Goal: Answer question/provide support

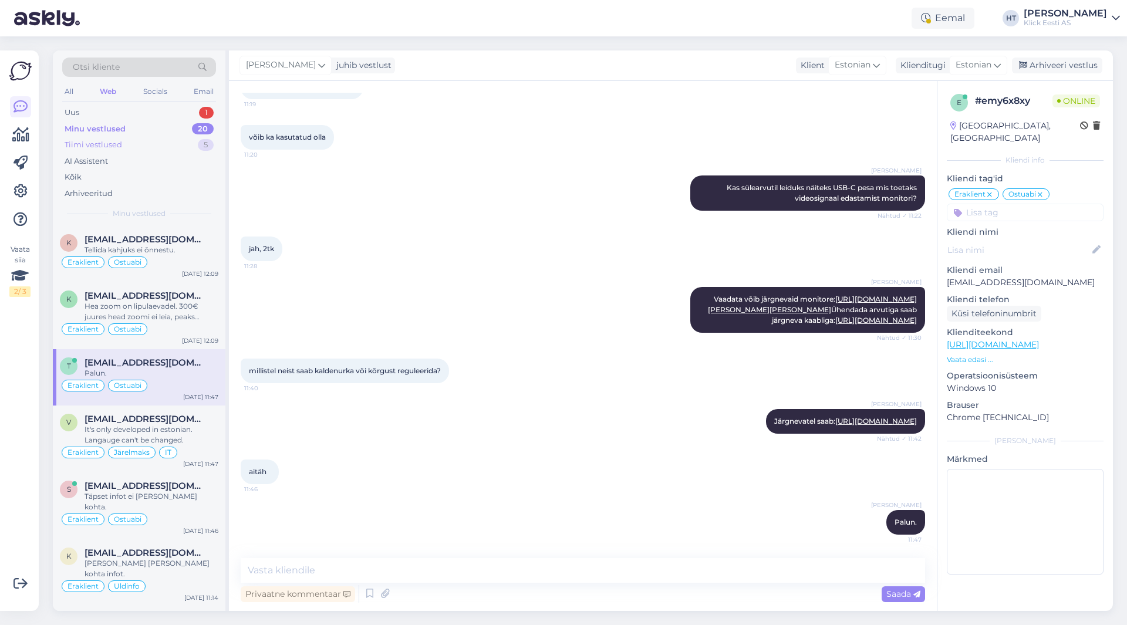
click at [153, 144] on div "Tiimi vestlused 5" at bounding box center [139, 145] width 154 height 16
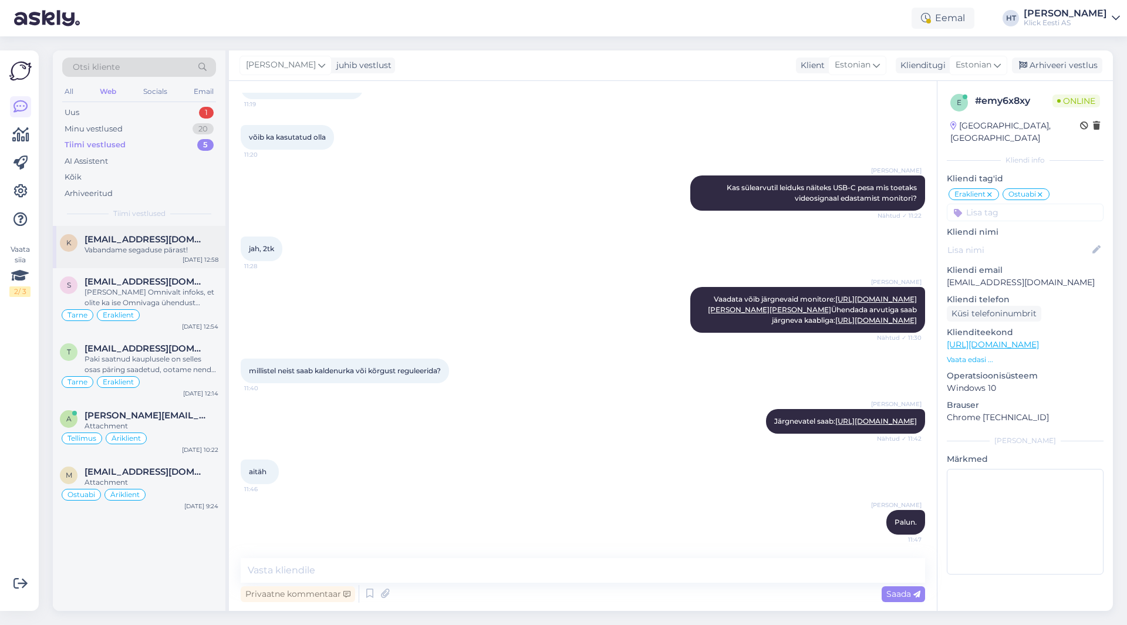
click at [191, 250] on div "Vabandame segaduse pärast!" at bounding box center [152, 250] width 134 height 11
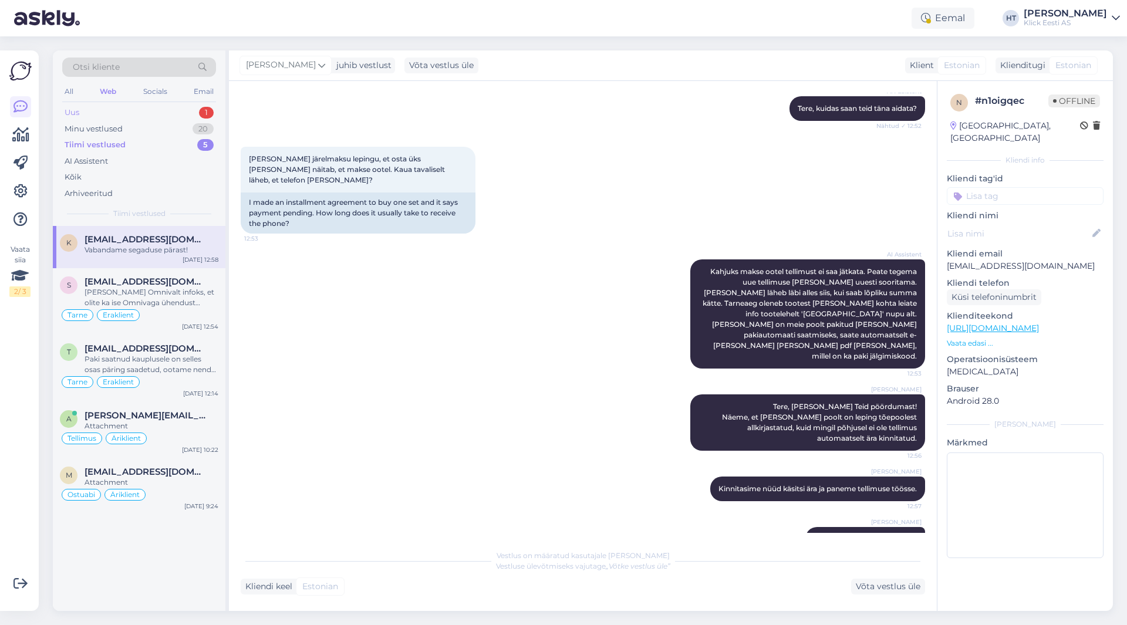
click at [171, 115] on div "Uus 1" at bounding box center [139, 112] width 154 height 16
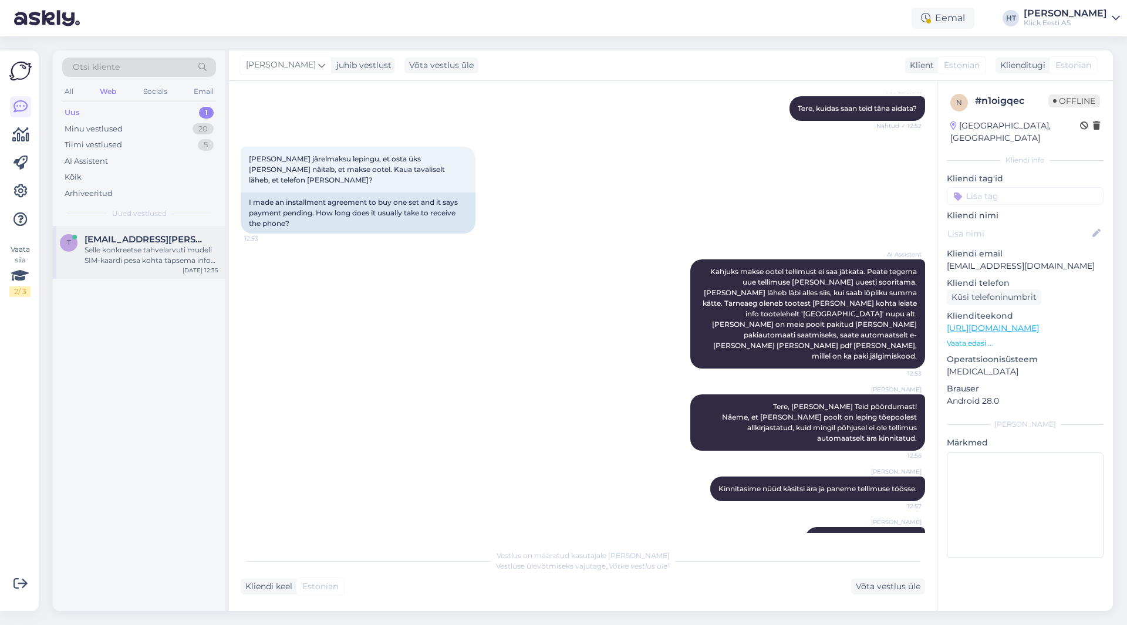
click at [190, 237] on div "[EMAIL_ADDRESS][PERSON_NAME][DOMAIN_NAME]" at bounding box center [152, 239] width 134 height 11
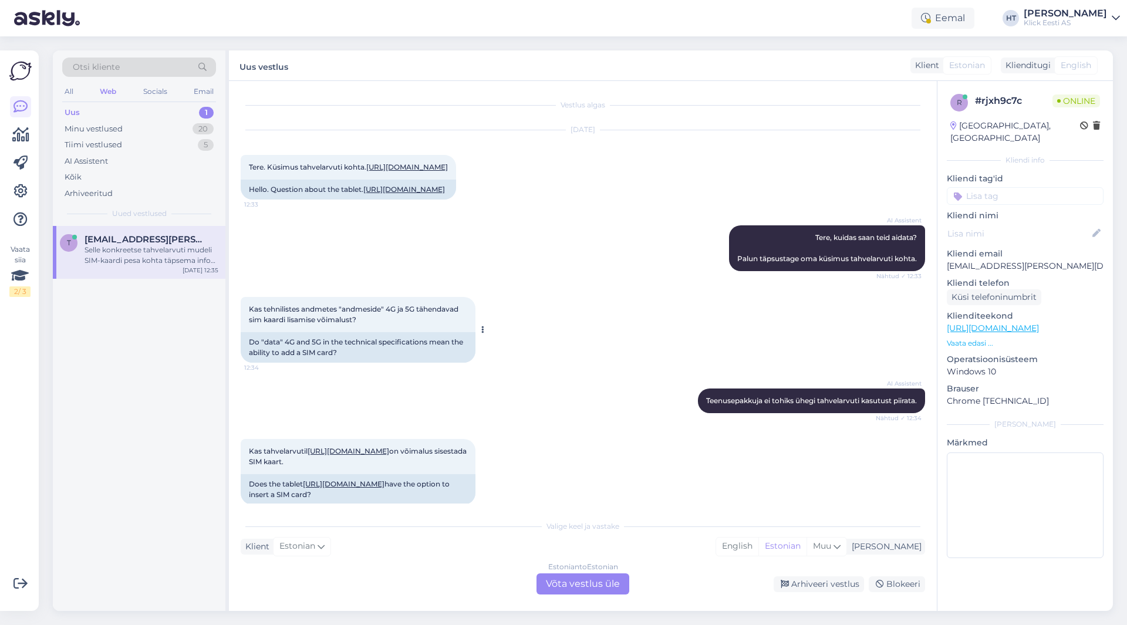
scroll to position [149, 0]
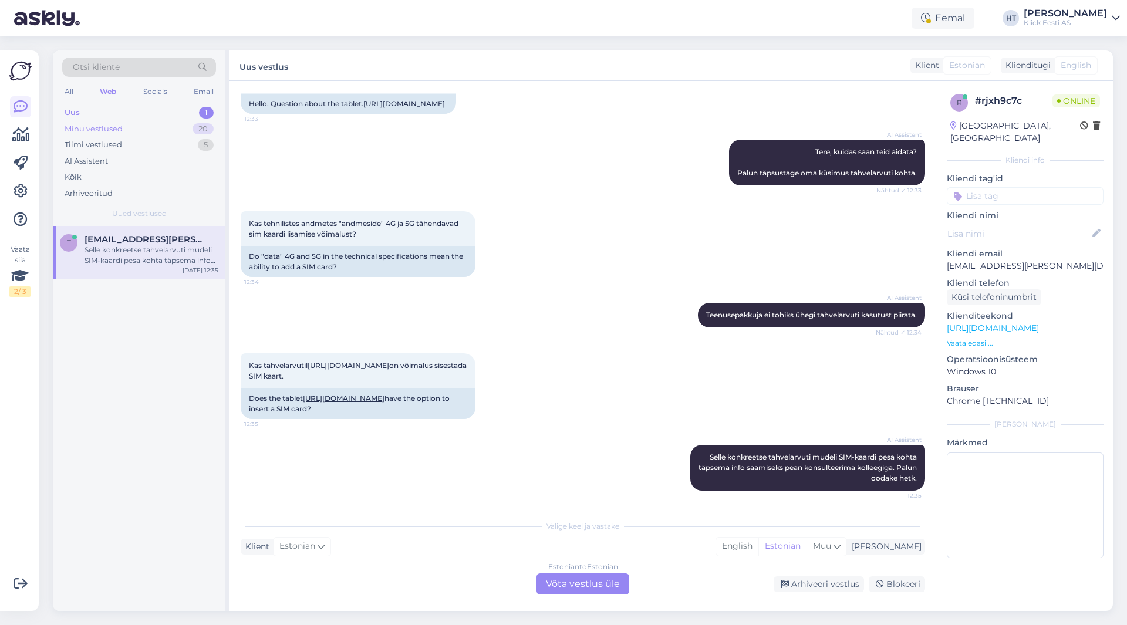
click at [192, 124] on div "Minu vestlused 20" at bounding box center [139, 129] width 154 height 16
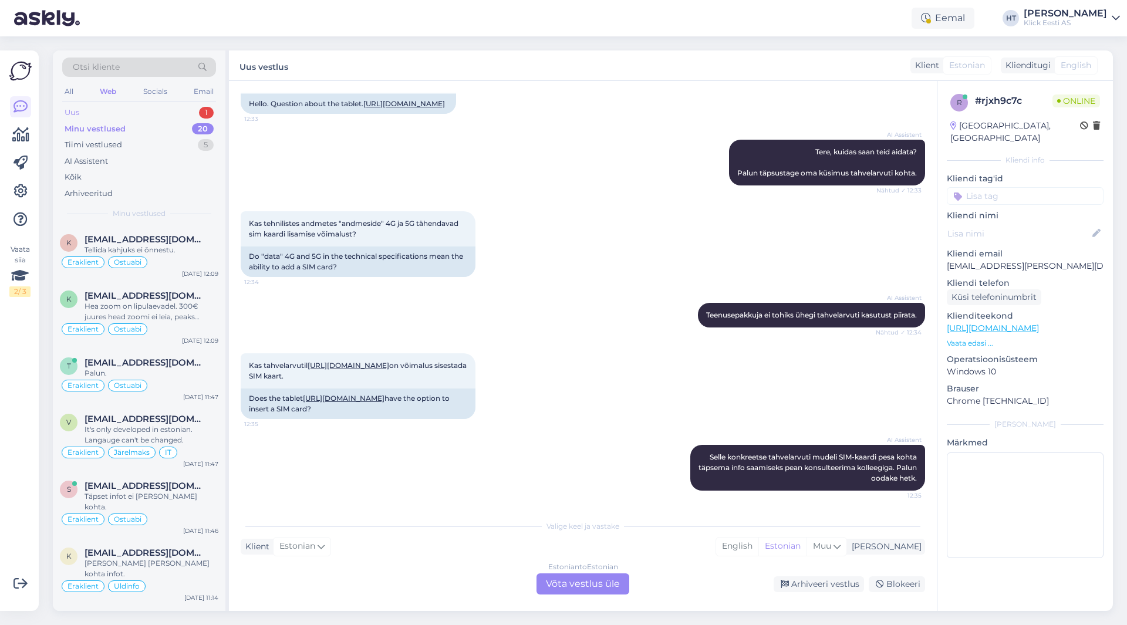
click at [184, 116] on div "Uus 1" at bounding box center [139, 112] width 154 height 16
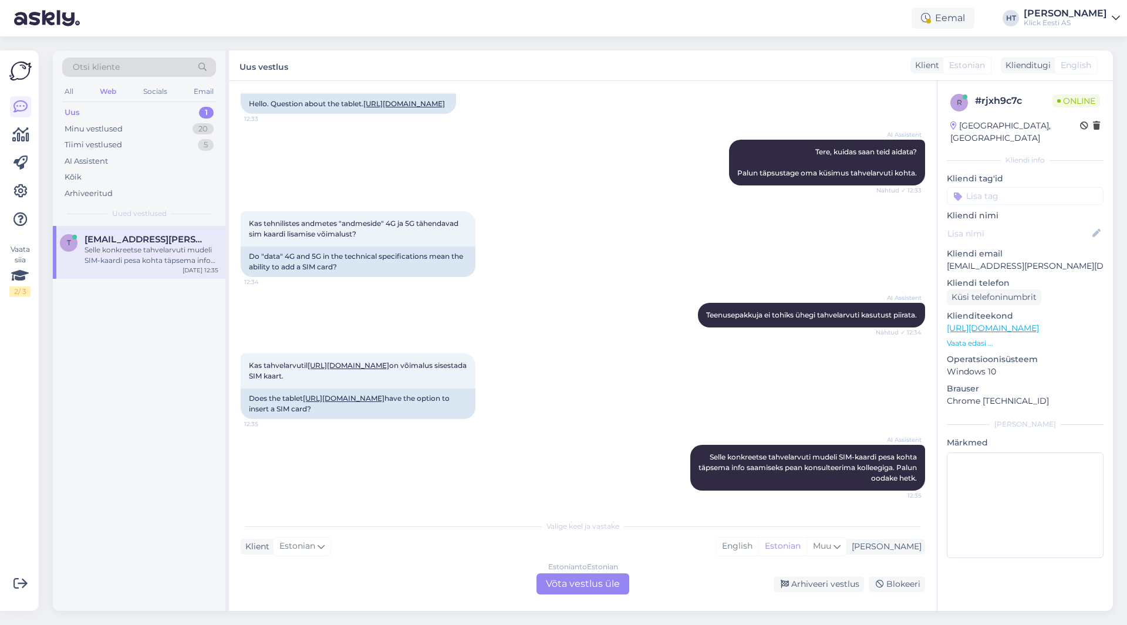
click at [184, 234] on div "t [EMAIL_ADDRESS][PERSON_NAME][DOMAIN_NAME] Selle konkreetse tahvelarvuti mudel…" at bounding box center [139, 252] width 173 height 53
click at [504, 307] on div "AI Assistent Teenusepakkuja ei tohiks ühegi tahvelarvuti kasutust piirata. Näht…" at bounding box center [583, 315] width 684 height 50
click at [597, 585] on div "Estonian to Estonian Võta vestlus üle" at bounding box center [582, 583] width 93 height 21
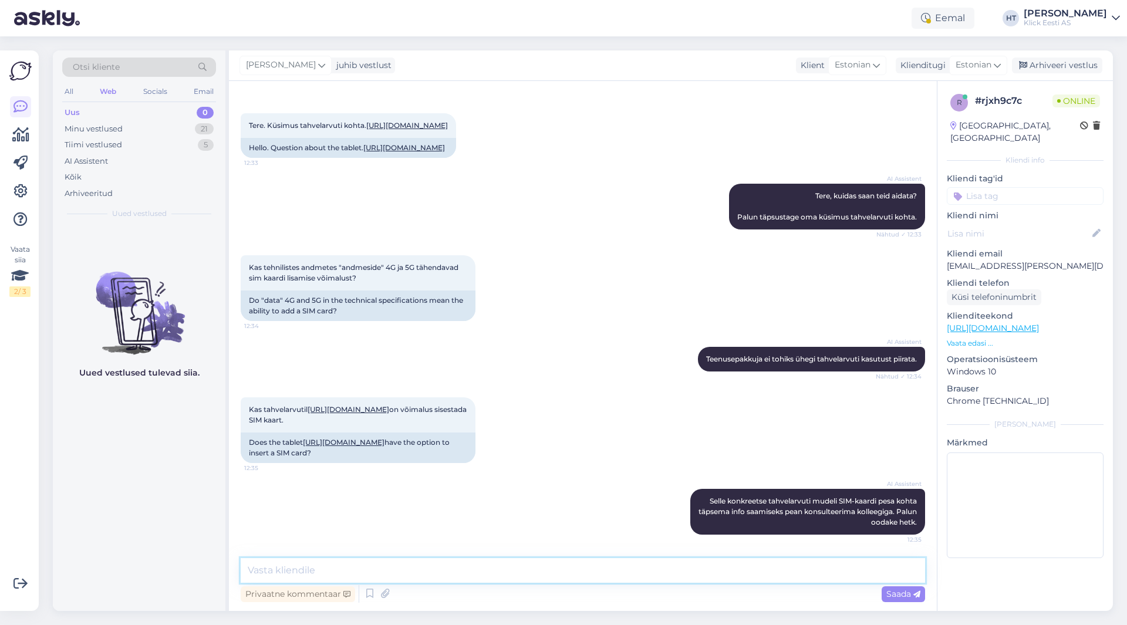
click at [589, 571] on textarea at bounding box center [583, 570] width 684 height 25
type textarea "Antud tahvlil on SIM-kaardi lisamise võimalus olemas."
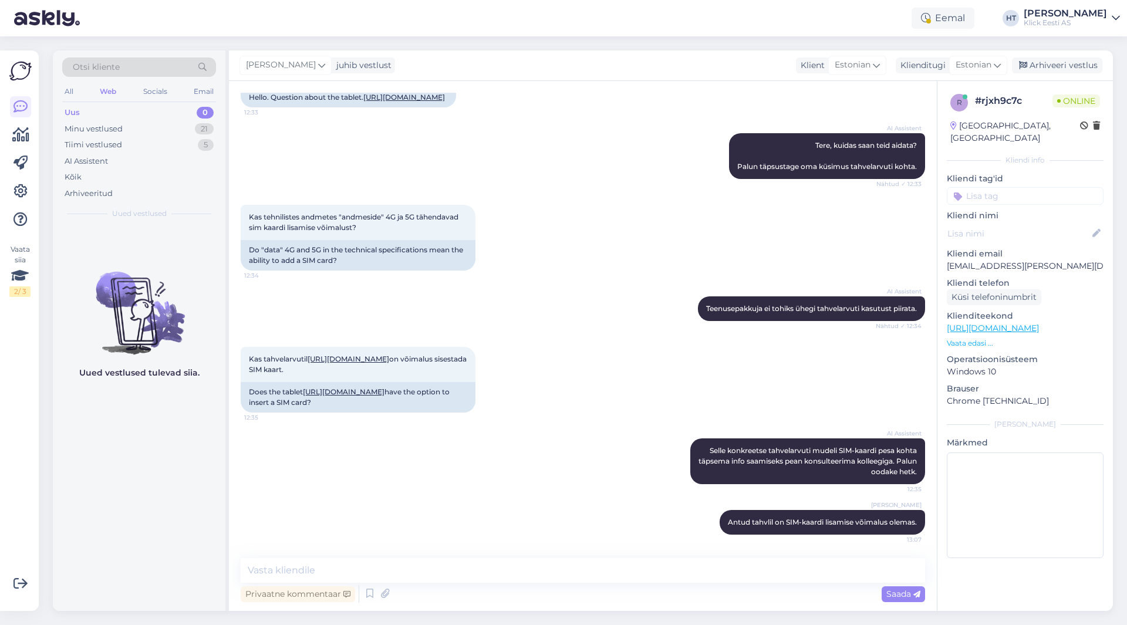
click at [129, 451] on div "Uued vestlused tulevad siia." at bounding box center [139, 418] width 173 height 385
click at [166, 124] on div "Minu vestlused 21" at bounding box center [139, 129] width 154 height 16
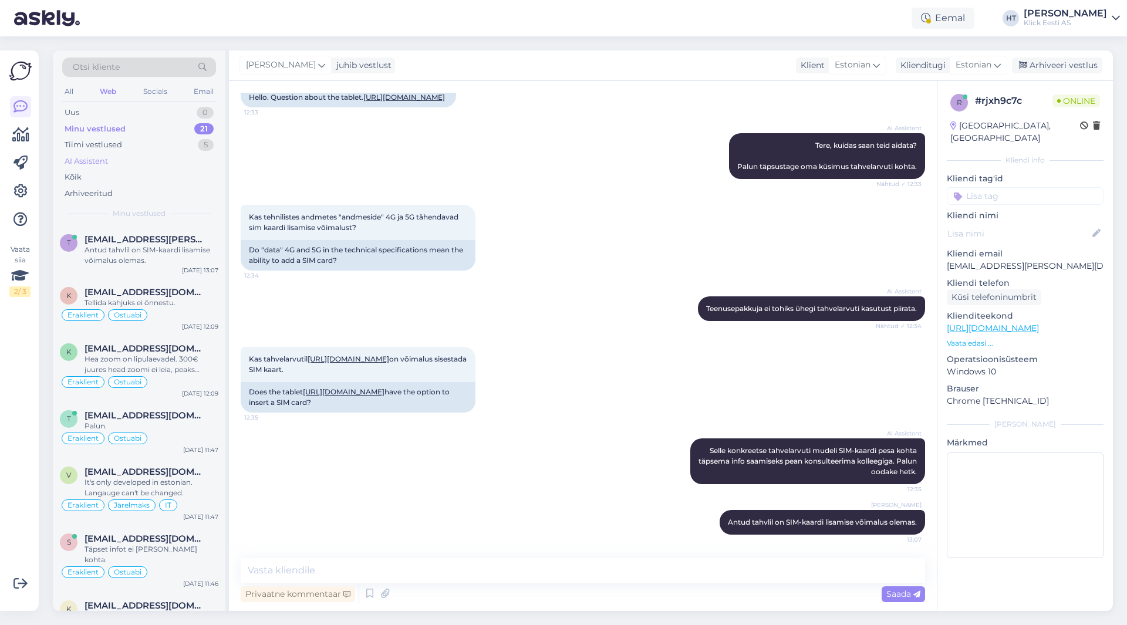
click at [122, 159] on div "AI Assistent" at bounding box center [139, 161] width 154 height 16
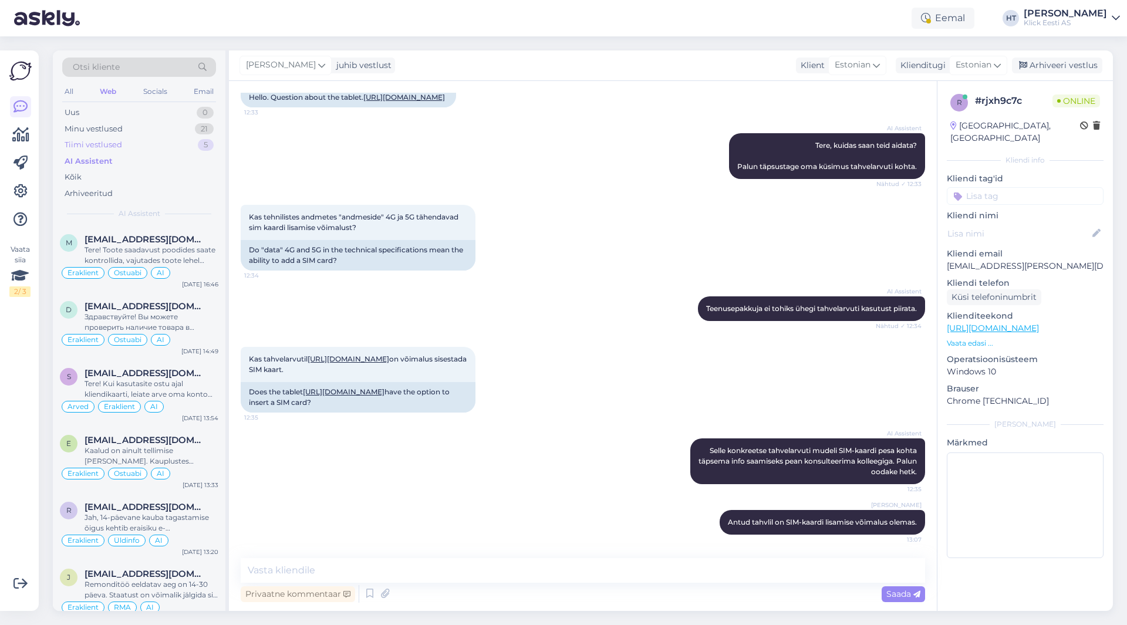
click at [132, 147] on div "Tiimi vestlused 5" at bounding box center [139, 145] width 154 height 16
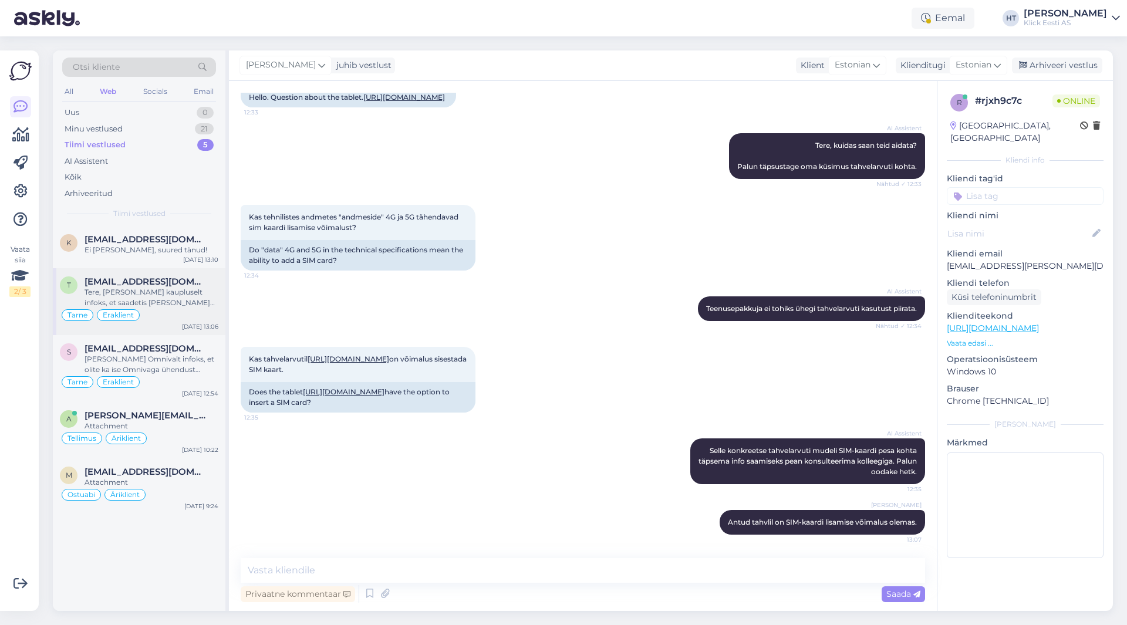
click at [208, 294] on div "Tere, [PERSON_NAME] kaupluselt infoks, et saadetis [PERSON_NAME] pandud, kuid n…" at bounding box center [152, 297] width 134 height 21
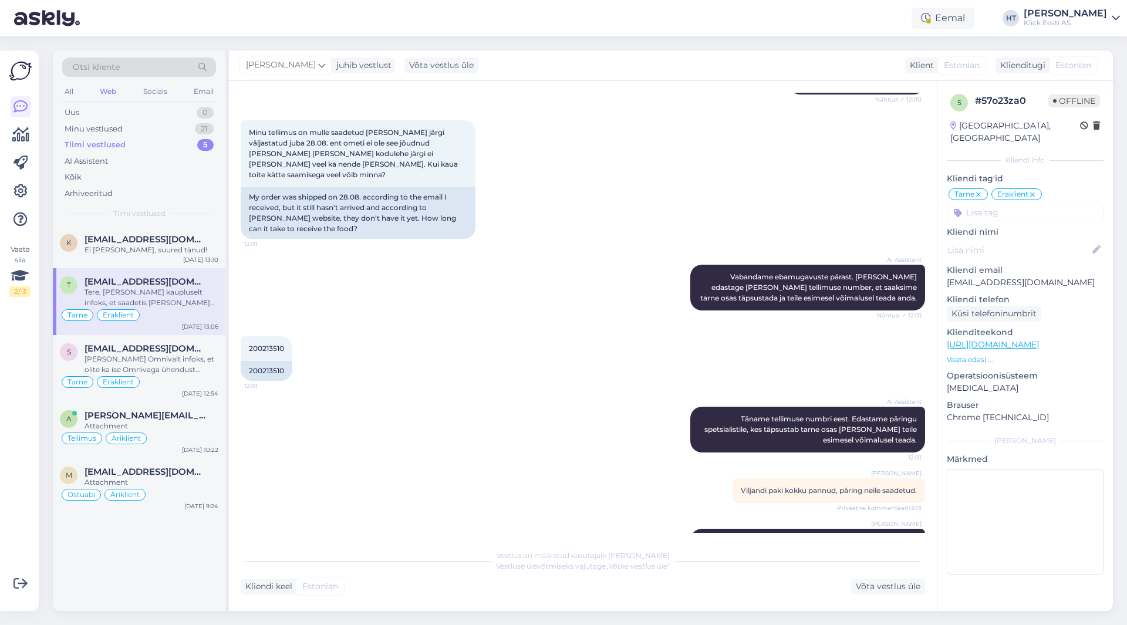
scroll to position [335, 0]
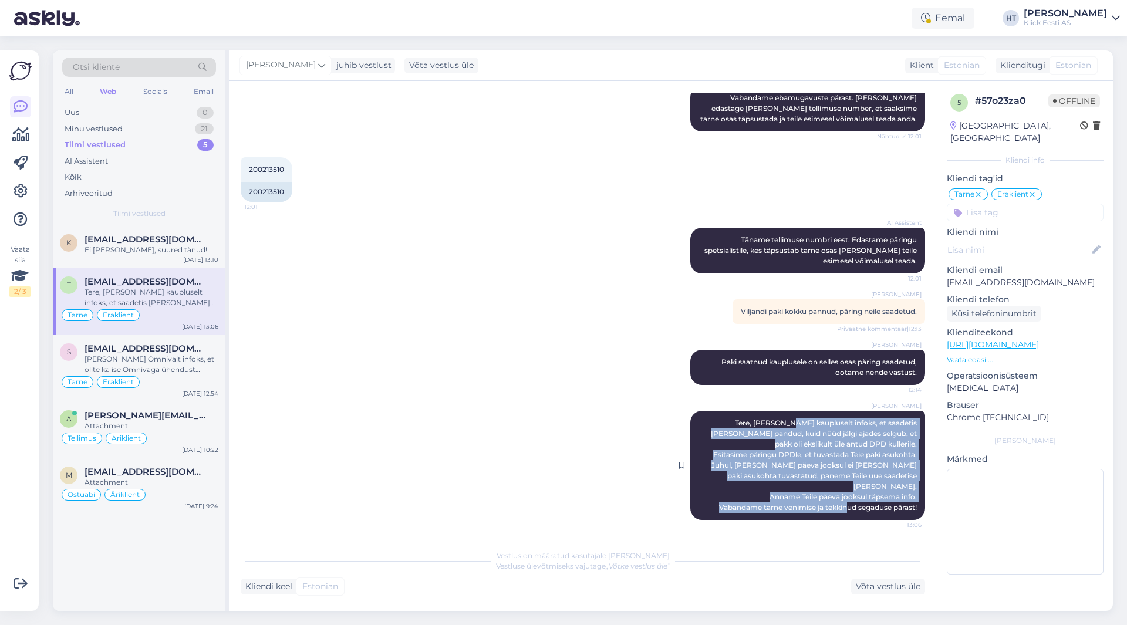
drag, startPoint x: 701, startPoint y: 435, endPoint x: 911, endPoint y: 507, distance: 222.5
click at [911, 507] on div "[PERSON_NAME], [PERSON_NAME] kaupluselt infoks, et saadetis [PERSON_NAME] pandu…" at bounding box center [807, 465] width 235 height 109
click at [908, 508] on div "[PERSON_NAME], [PERSON_NAME] kaupluselt infoks, et saadetis [PERSON_NAME] pandu…" at bounding box center [807, 465] width 235 height 109
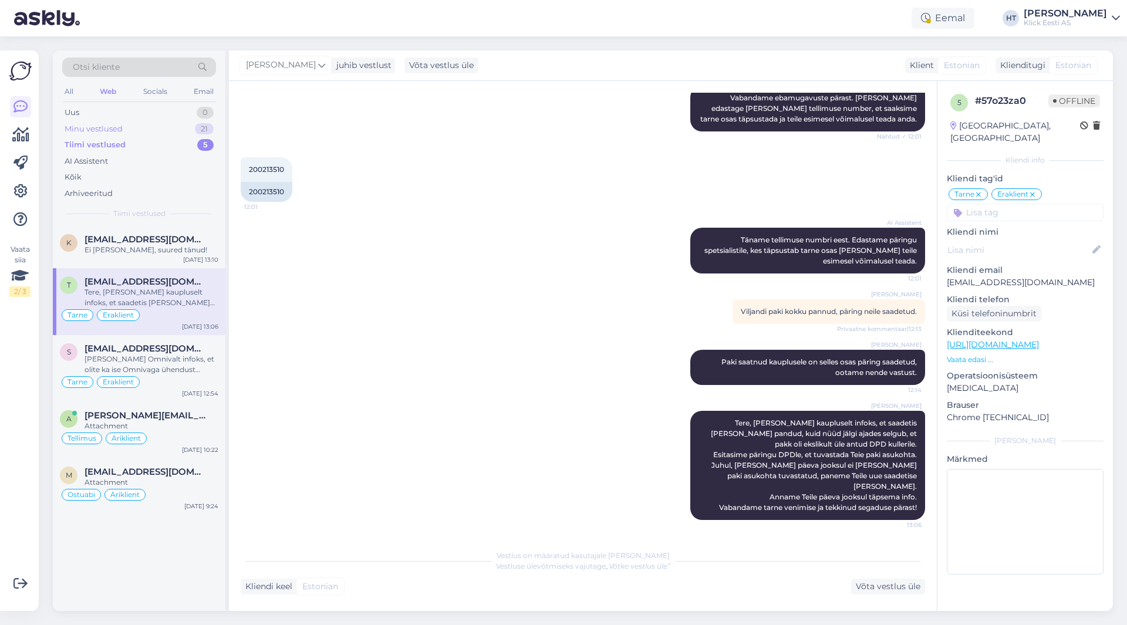
click at [185, 131] on div "Minu vestlused 21" at bounding box center [139, 129] width 154 height 16
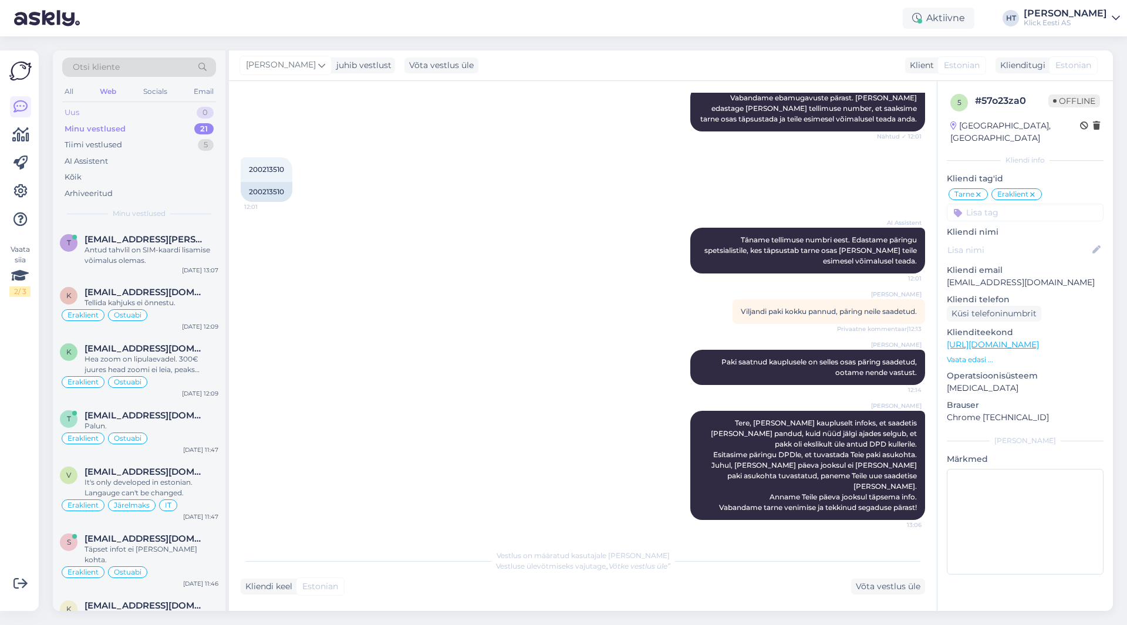
click at [182, 116] on div "Uus 0" at bounding box center [139, 112] width 154 height 16
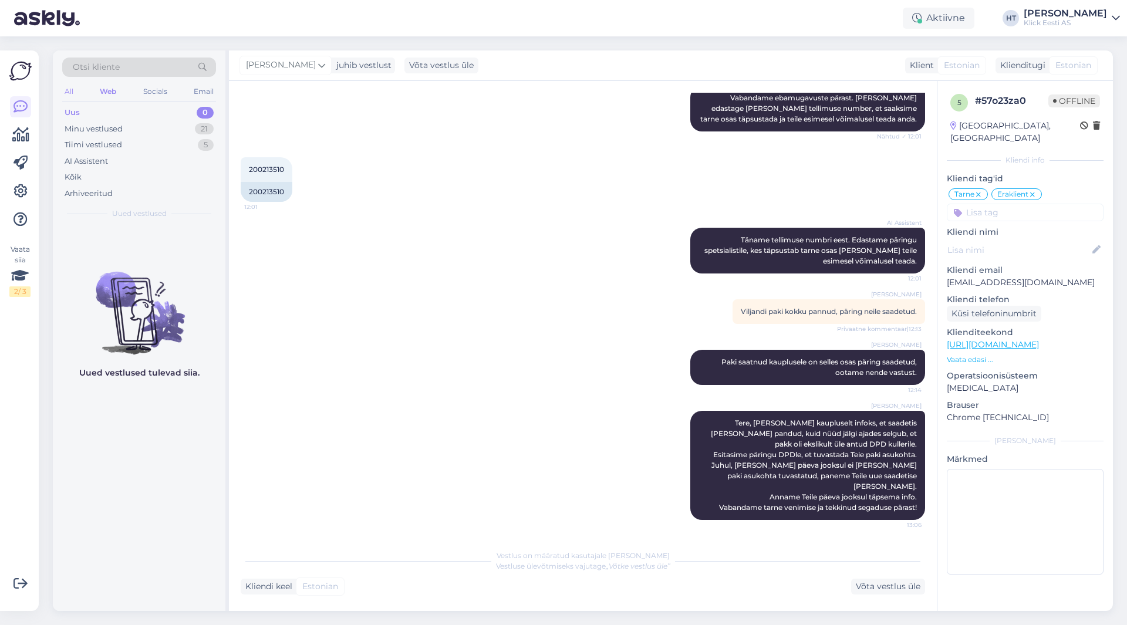
click at [67, 86] on div "All" at bounding box center [68, 91] width 13 height 15
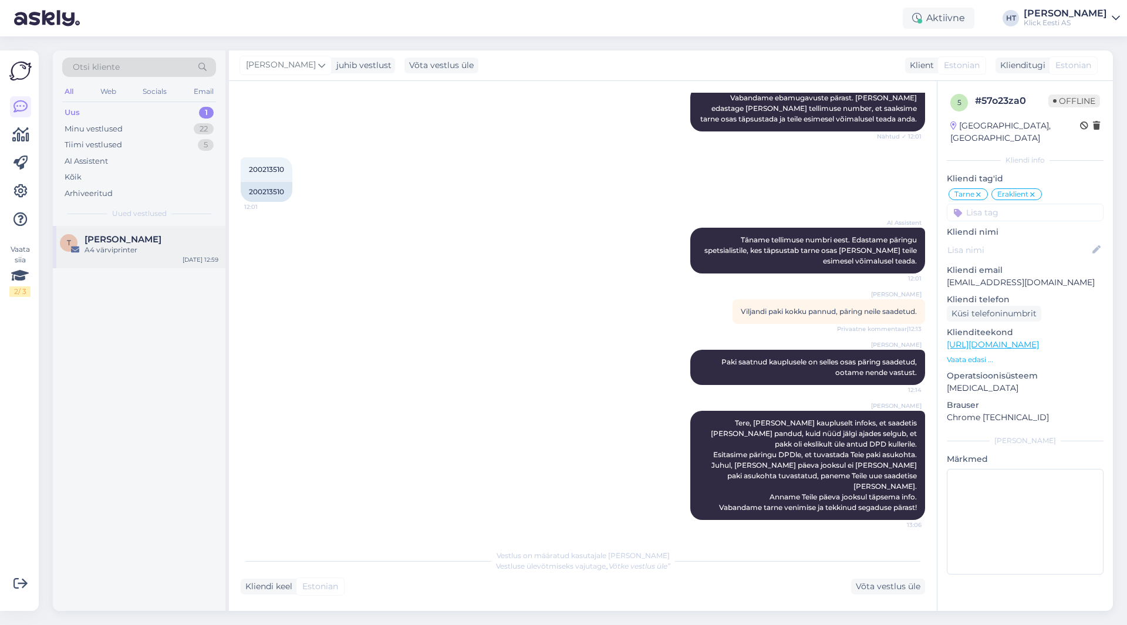
click at [134, 242] on span "[PERSON_NAME]" at bounding box center [123, 239] width 77 height 11
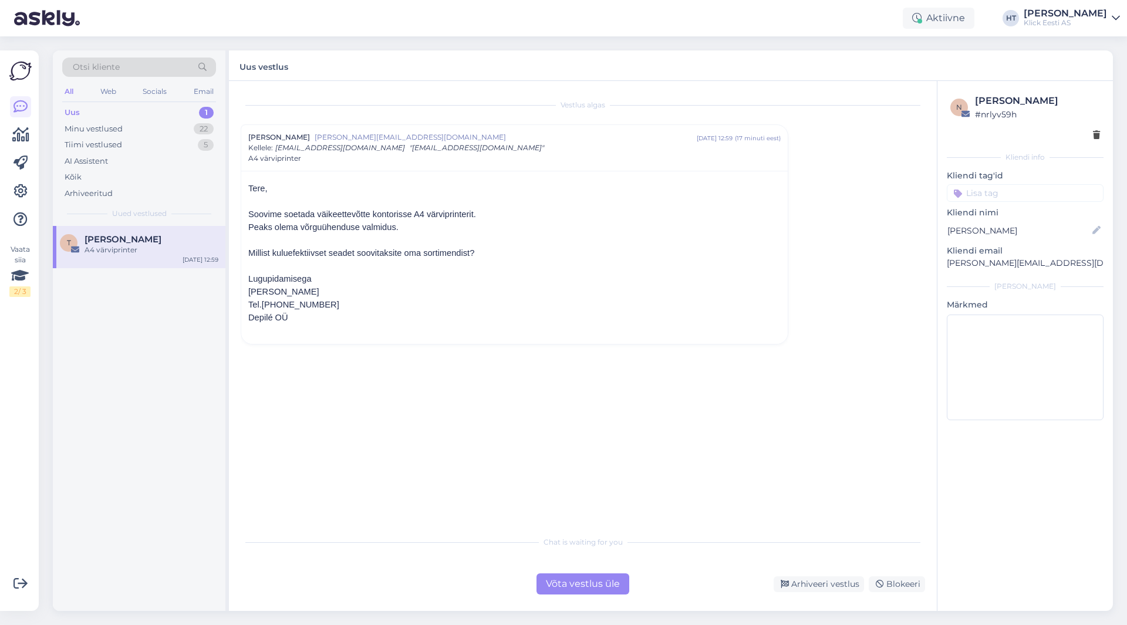
click at [373, 396] on div "Vestlus [PERSON_NAME] [PERSON_NAME][EMAIL_ADDRESS][DOMAIN_NAME] [DATE] 12:59 ( …" at bounding box center [588, 306] width 695 height 427
click at [607, 586] on div "Võta vestlus üle" at bounding box center [582, 583] width 93 height 21
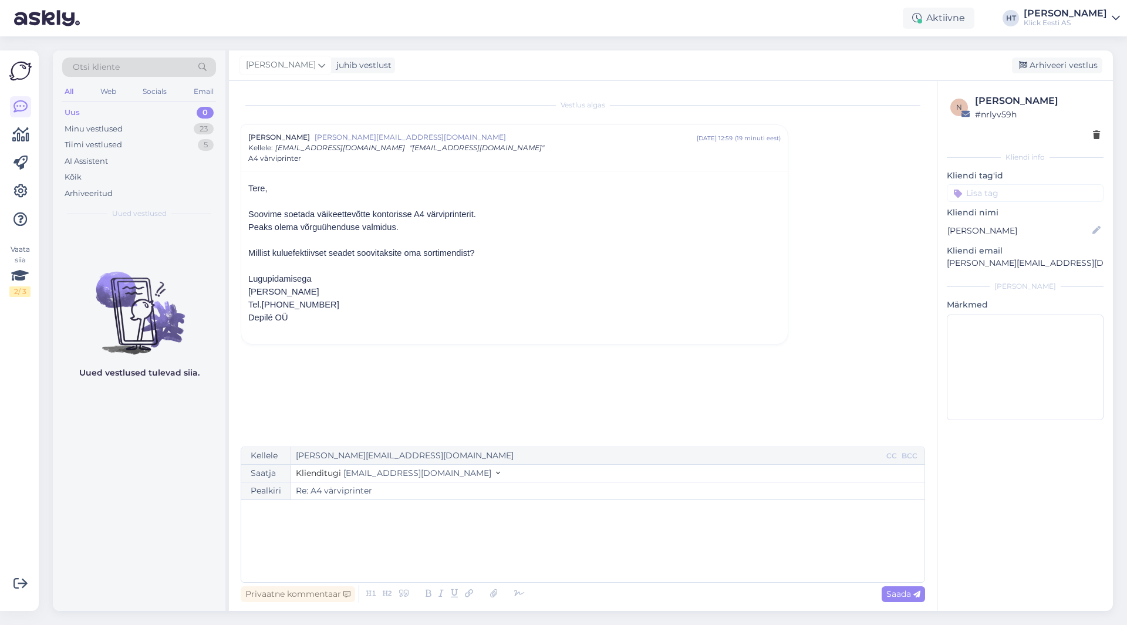
click at [387, 511] on p "﻿" at bounding box center [582, 512] width 671 height 12
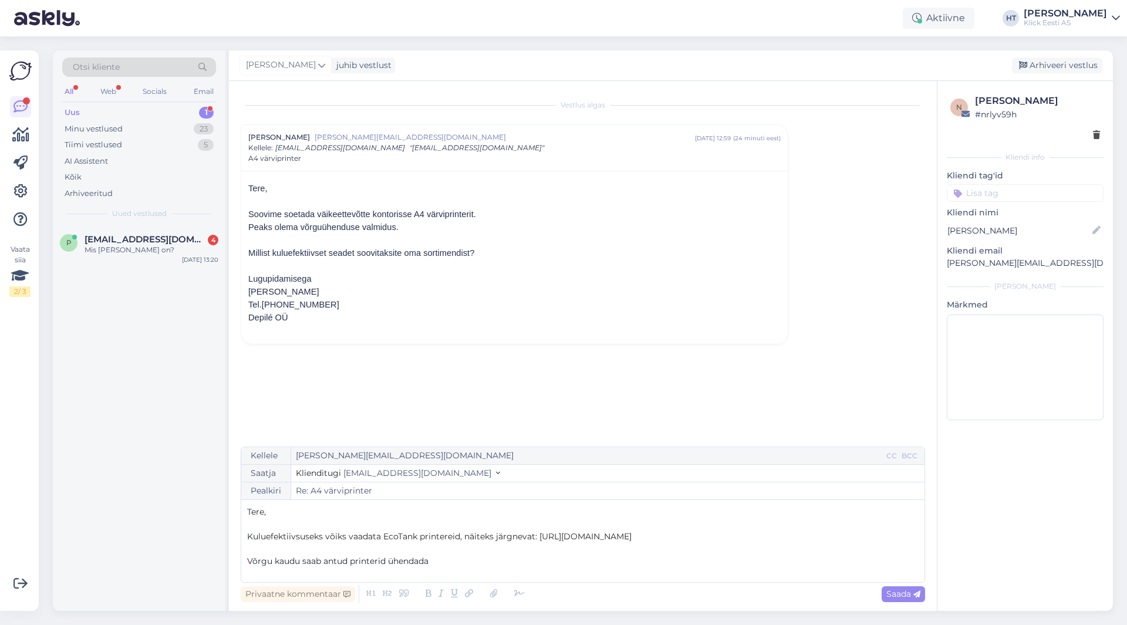
click at [455, 563] on p "Võrgu kaudu saab antud printerid ühendada" at bounding box center [582, 561] width 671 height 12
click at [387, 560] on span "Võrgu kaudu saab antud printerid ühendada" at bounding box center [337, 561] width 181 height 11
click at [447, 561] on p "Võrgu kaudu saab antud printerit ühendada" at bounding box center [582, 561] width 671 height 12
drag, startPoint x: 447, startPoint y: 561, endPoint x: 272, endPoint y: 559, distance: 174.3
click at [272, 559] on p "Võrgu kaudu saab antud printerit ühendada" at bounding box center [582, 561] width 671 height 12
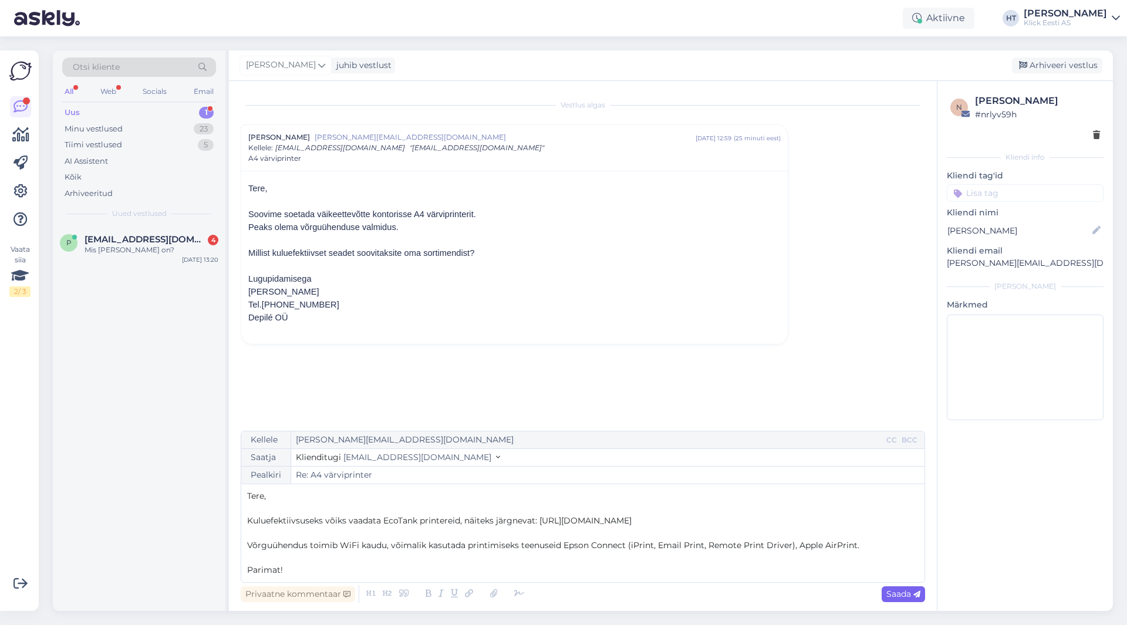
click at [907, 594] on span "Saada" at bounding box center [903, 594] width 34 height 11
type input "Re: Re: A4 värviprinter"
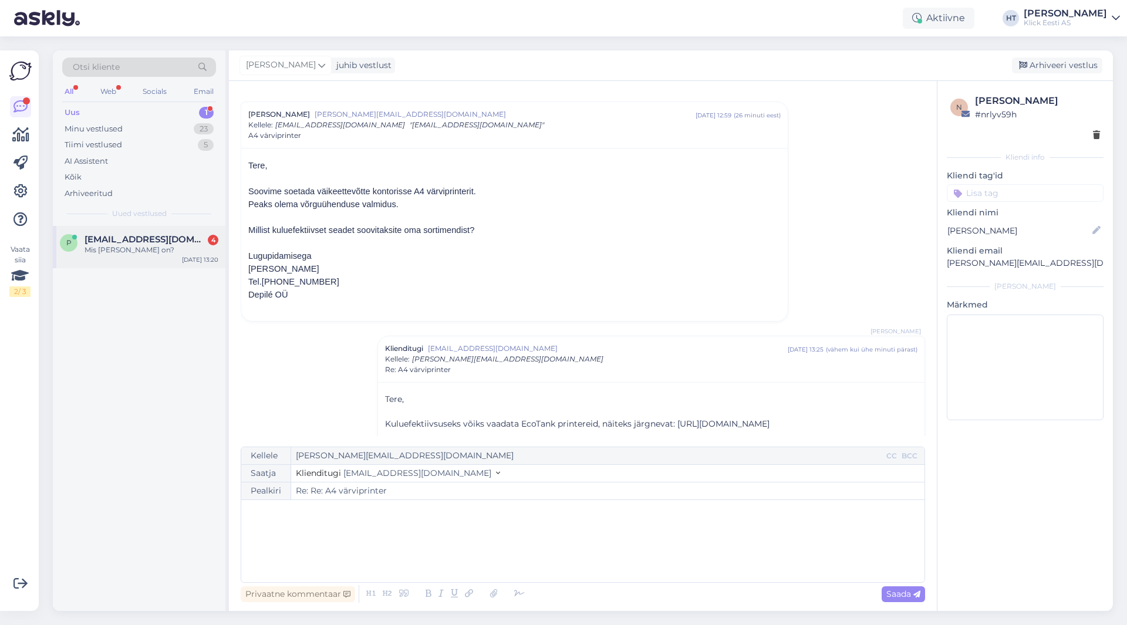
click at [141, 235] on span "[EMAIL_ADDRESS][DOMAIN_NAME]" at bounding box center [146, 239] width 122 height 11
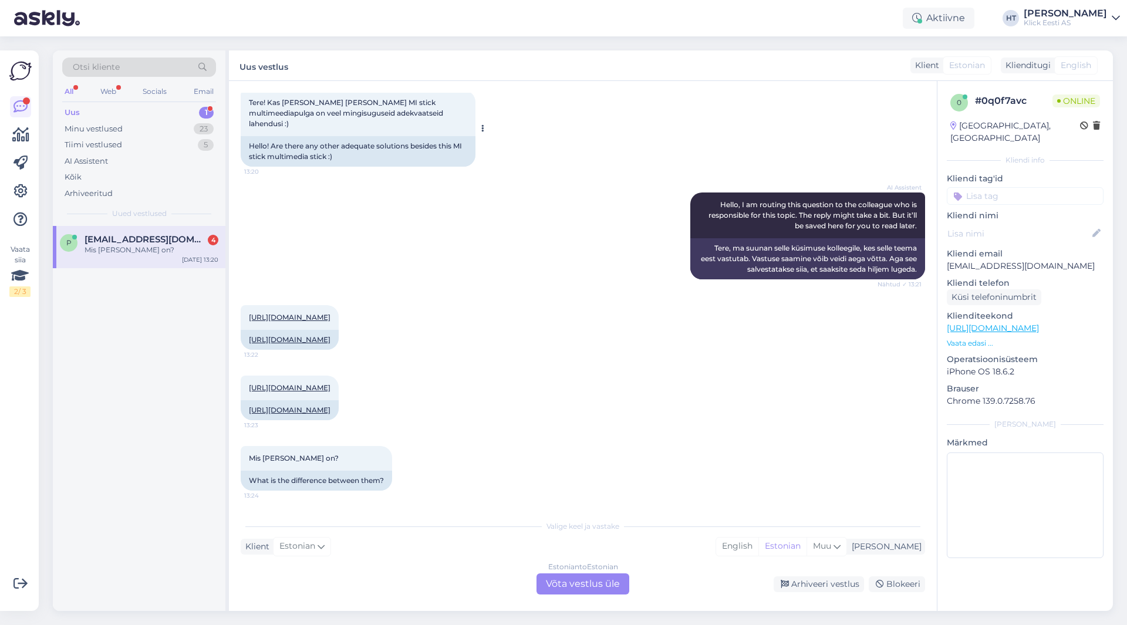
scroll to position [75, 0]
click at [664, 413] on div "[URL][DOMAIN_NAME] 13:23 [URL][DOMAIN_NAME]" at bounding box center [583, 398] width 684 height 70
click at [599, 583] on div "Estonian to Estonian Võta vestlus üle" at bounding box center [582, 583] width 93 height 21
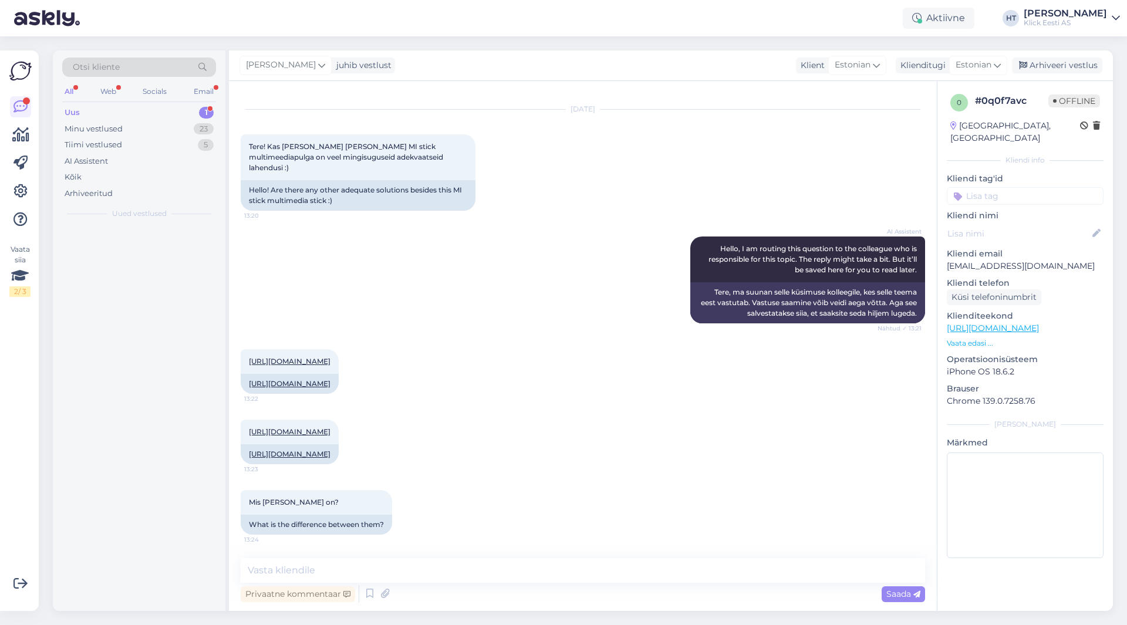
scroll to position [31, 0]
click at [538, 562] on textarea at bounding box center [583, 570] width 684 height 25
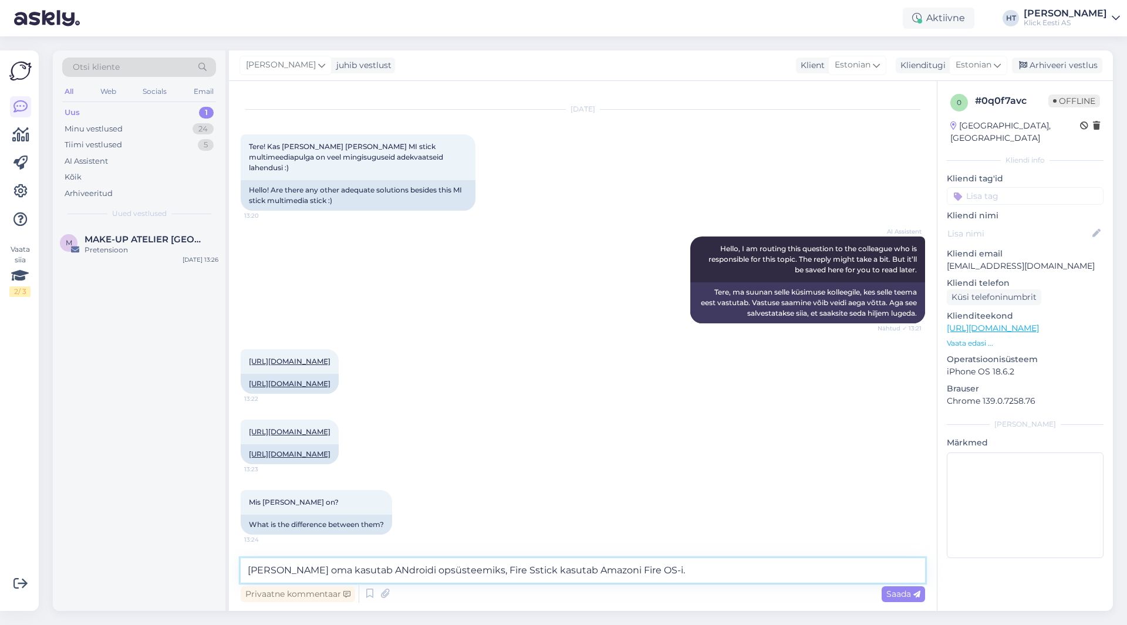
click at [361, 569] on textarea "[PERSON_NAME] oma kasutab ANdroidi opsüsteemiks, Fire Sstick kasutab Amazoni Fi…" at bounding box center [583, 570] width 684 height 25
click at [685, 570] on textarea "[PERSON_NAME] oma kasutab Androidi opsüsteemiks, Fire Sstick kasutab Amazoni Fi…" at bounding box center [583, 570] width 684 height 25
click at [489, 572] on textarea "[PERSON_NAME] oma kasutab Androidi opsüsteemiks, Fire Sstick kasutab Amazoni Fi…" at bounding box center [583, 570] width 684 height 25
type textarea "[PERSON_NAME] oma kasutab Androidi opsüsteemiks, Fire Stick kasutab Amazoni Fir…"
click at [670, 573] on textarea "[PERSON_NAME] oma kasutab Androidi opsüsteemiks, Fire Stick kasutab Amazoni Fir…" at bounding box center [583, 570] width 684 height 25
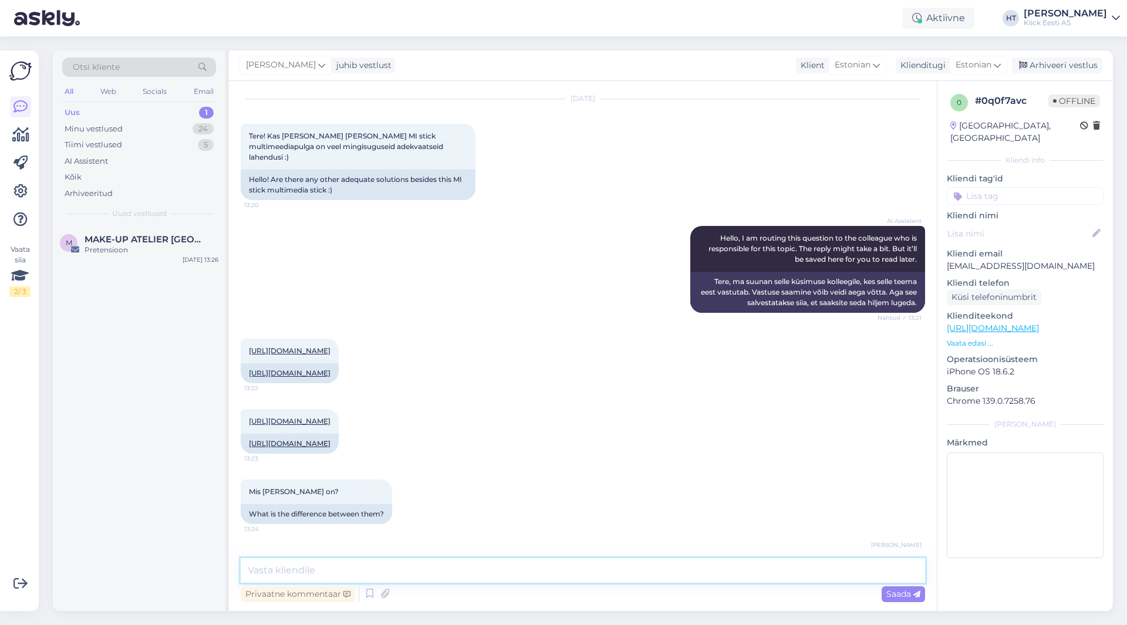
scroll to position [92, 0]
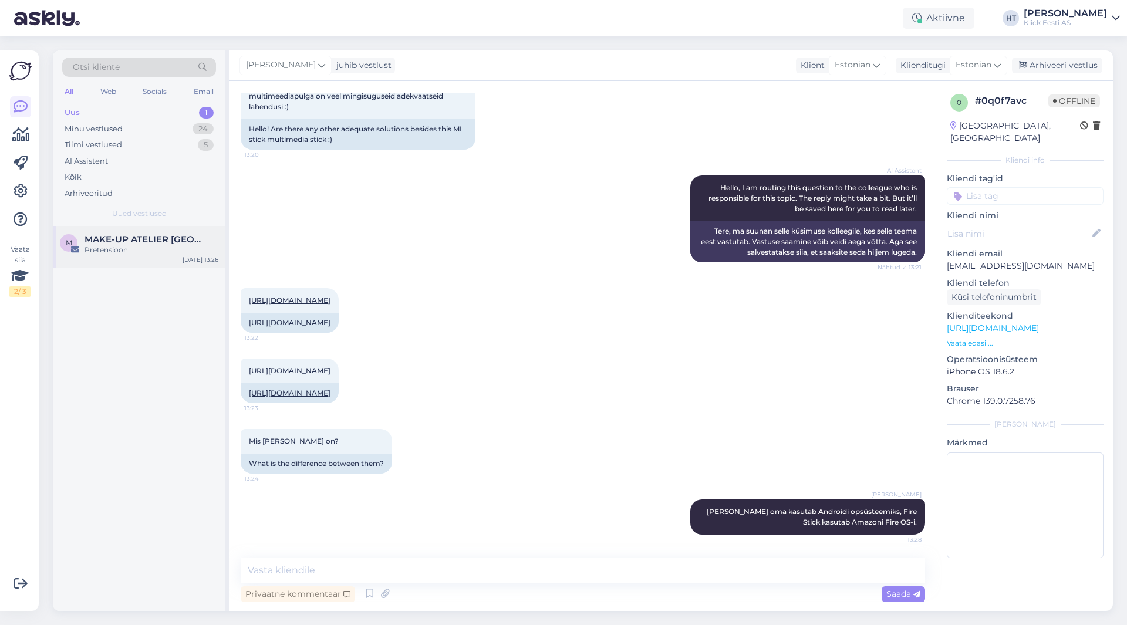
click at [159, 259] on div "M MAKE-UP ATELIER PARIS Pretensioon [DATE] 13:26" at bounding box center [139, 247] width 173 height 42
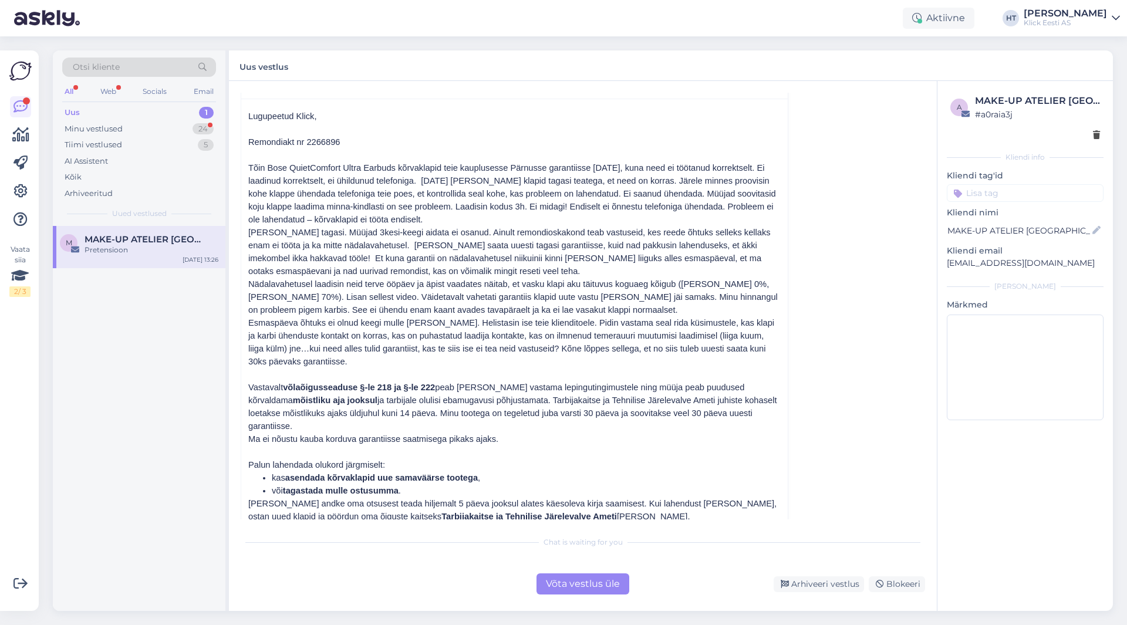
scroll to position [165, 0]
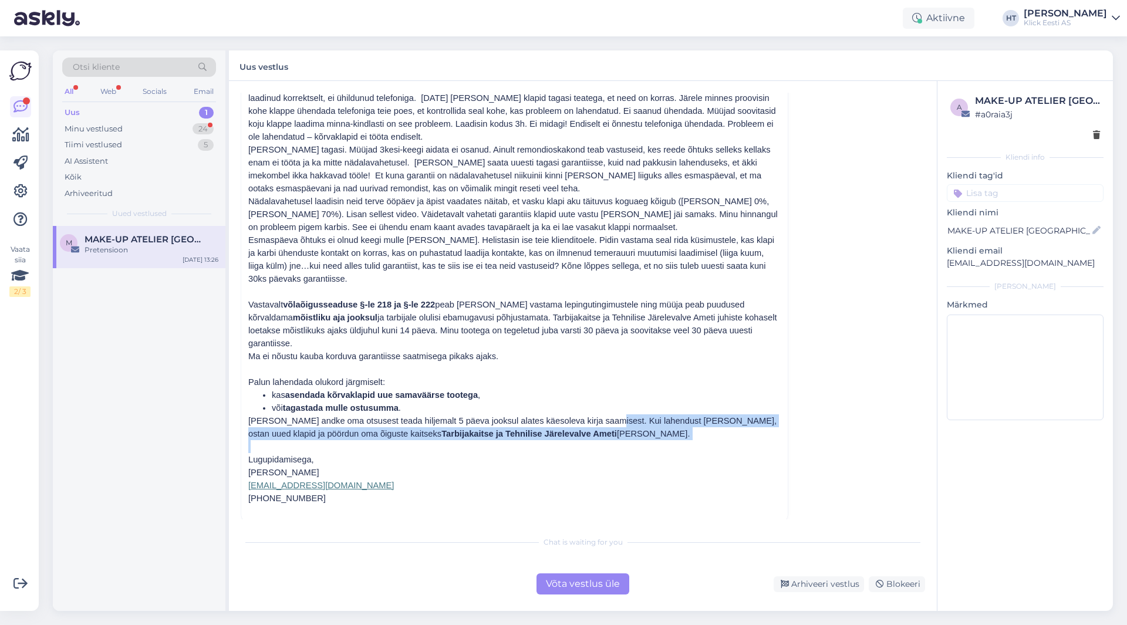
drag, startPoint x: 604, startPoint y: 408, endPoint x: 753, endPoint y: 428, distance: 149.8
click at [780, 427] on div "Lugupeetud Klick, Remondiakt nr 2266896 Tõin Bose QuietComfort Ultra Earbuds kõ…" at bounding box center [514, 270] width 546 height 509
click at [597, 424] on p "[PERSON_NAME] andke oma otsusest teada hiljemalt 5 päeva jooksul alates käesole…" at bounding box center [514, 427] width 532 height 26
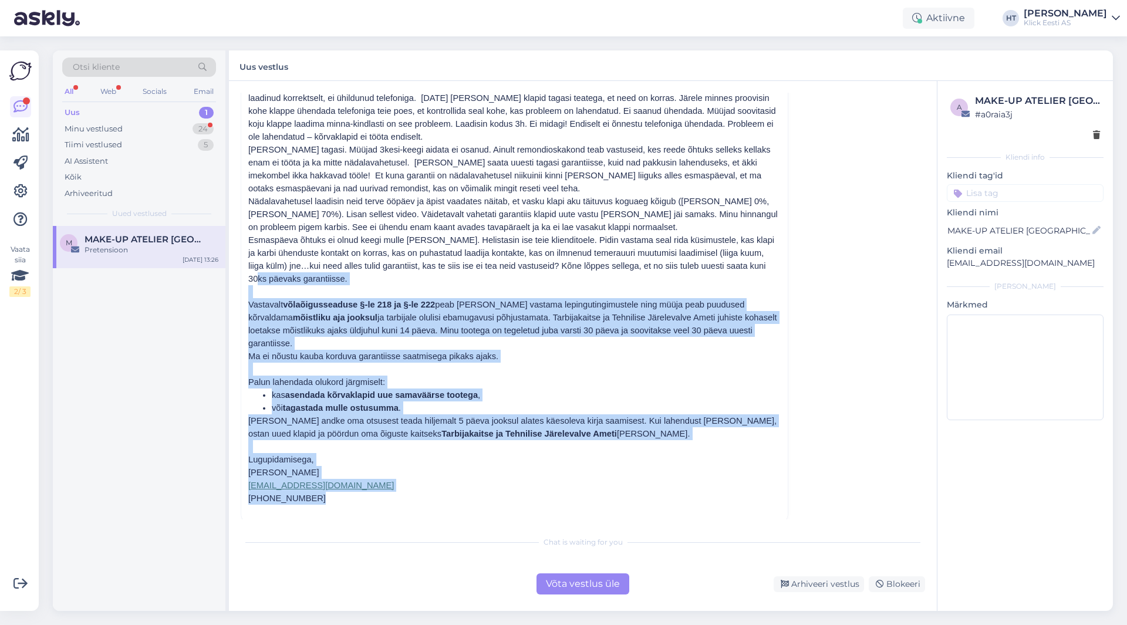
drag, startPoint x: 324, startPoint y: 484, endPoint x: 244, endPoint y: 281, distance: 218.4
click at [244, 281] on div "Lugupeetud Klick, Remondiakt nr 2266896 Tõin Bose QuietComfort Ultra Earbuds kõ…" at bounding box center [514, 270] width 546 height 509
click at [247, 282] on div "Lugupeetud Klick, Remondiakt nr 2266896 Tõin Bose QuietComfort Ultra Earbuds kõ…" at bounding box center [514, 270] width 546 height 509
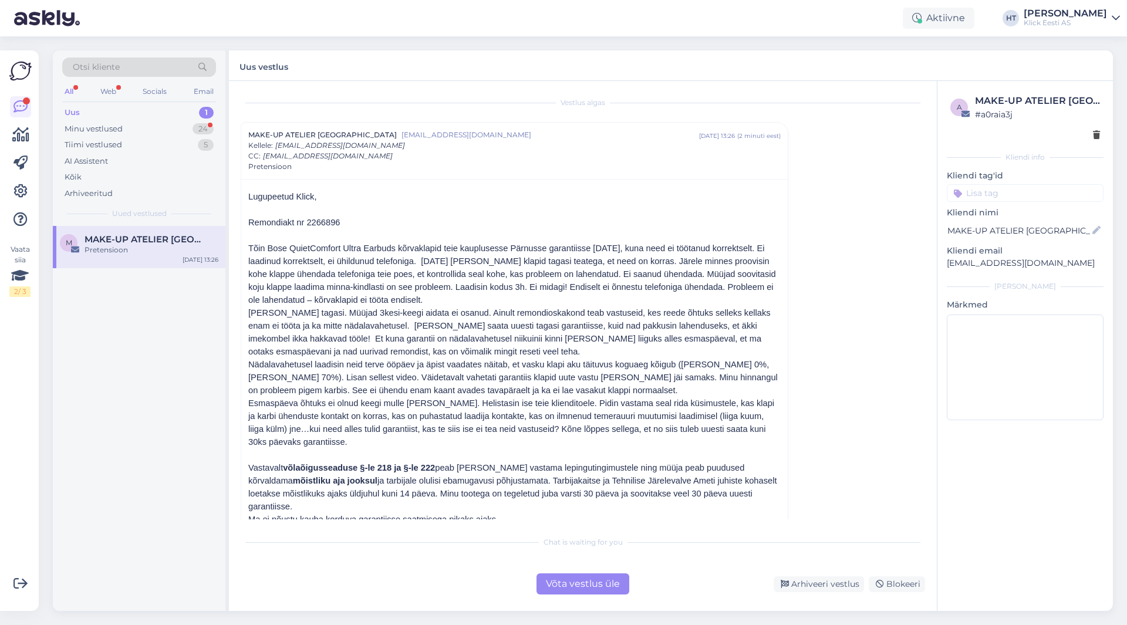
scroll to position [0, 0]
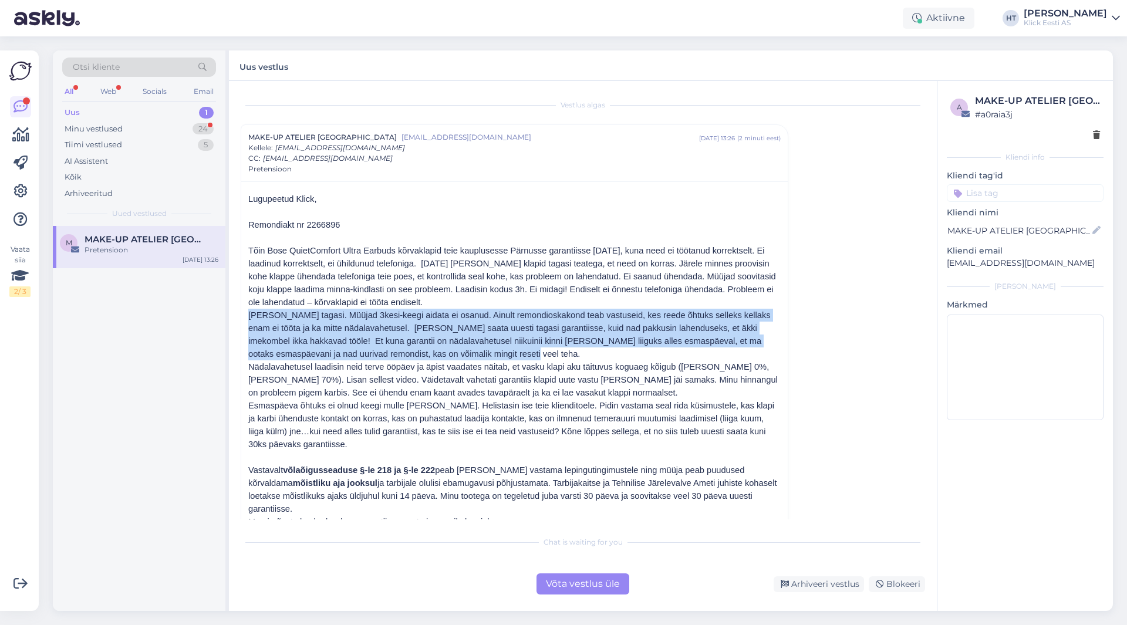
drag, startPoint x: 244, startPoint y: 315, endPoint x: 772, endPoint y: 349, distance: 528.7
click at [772, 349] on div "Lugupeetud Klick, Remondiakt nr 2266896 Tõin Bose QuietComfort Ultra Earbuds kõ…" at bounding box center [514, 435] width 546 height 509
click at [475, 352] on p "[PERSON_NAME] tagasi. Müüjad 3kesi-keegi aidata ei osanud. Ainult remondioskako…" at bounding box center [514, 335] width 532 height 52
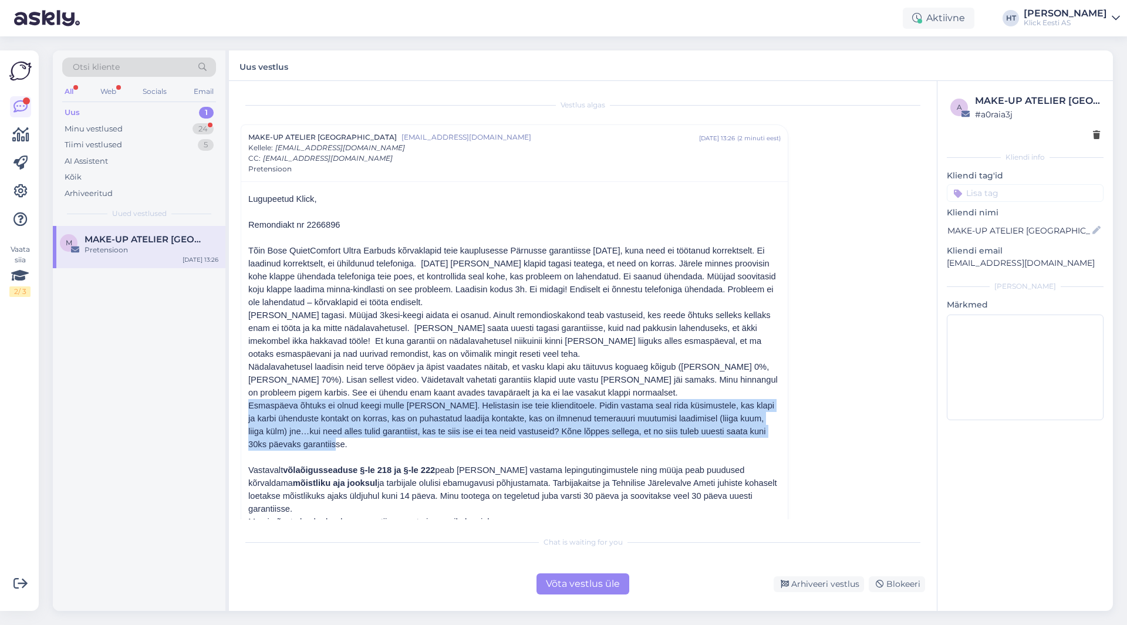
drag, startPoint x: 250, startPoint y: 406, endPoint x: 779, endPoint y: 448, distance: 531.0
click at [779, 448] on div "Lugupeetud Klick, Remondiakt nr 2266896 Tõin Bose QuietComfort Ultra Earbuds kõ…" at bounding box center [514, 435] width 546 height 509
click at [636, 447] on p "Esmaspäeva õhtuks ei olnud keegi mulle [PERSON_NAME]. Helistasin ise teie klien…" at bounding box center [514, 425] width 532 height 52
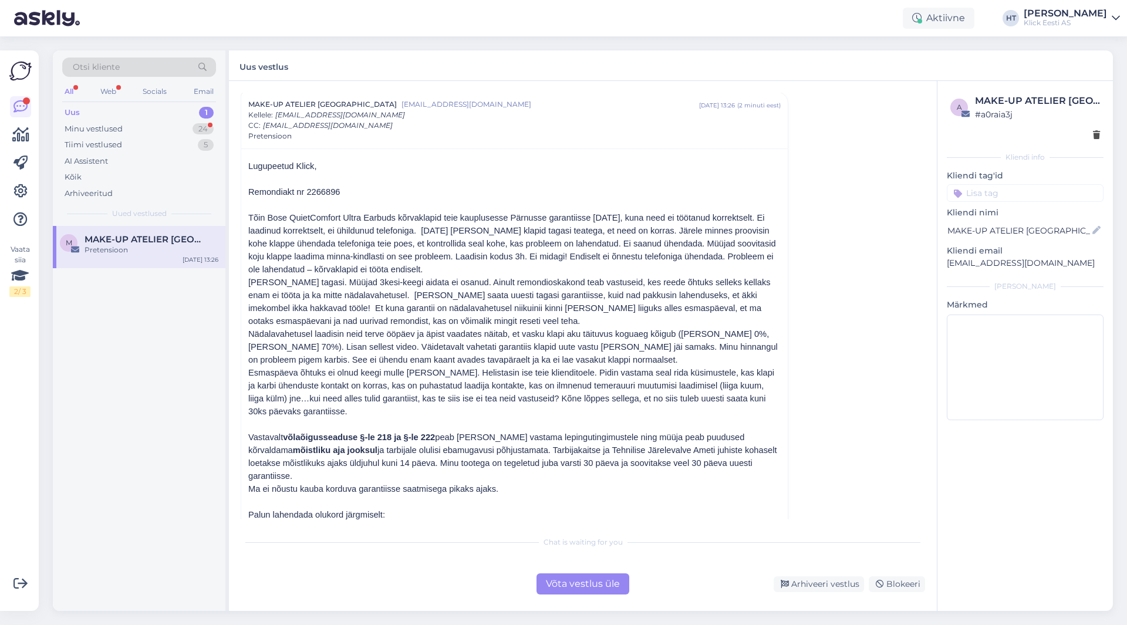
scroll to position [59, 0]
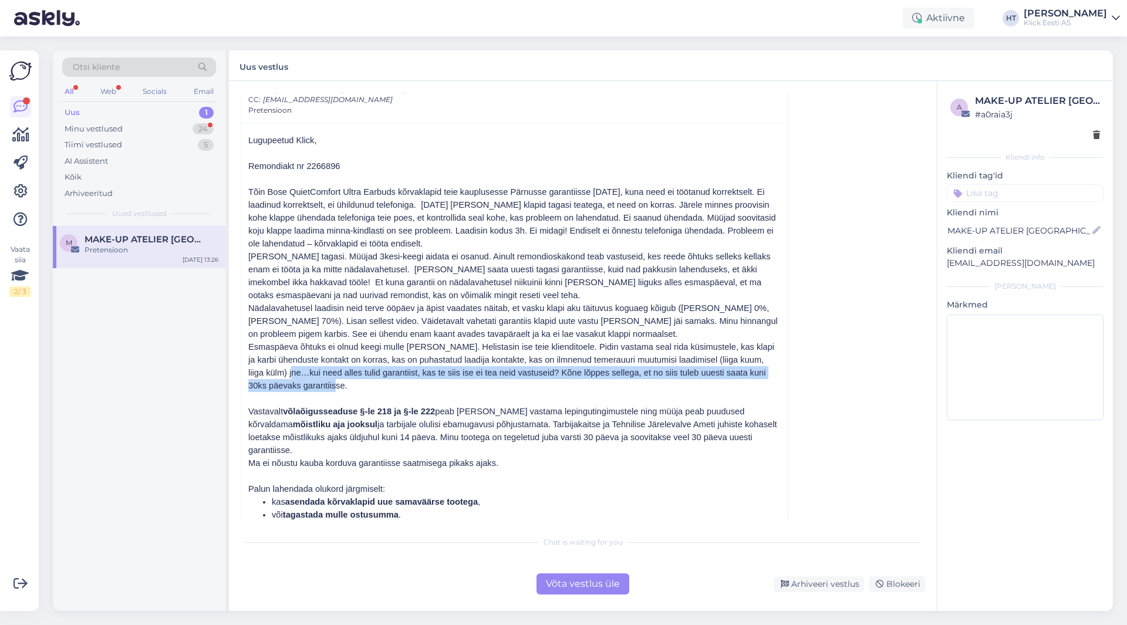
drag, startPoint x: 332, startPoint y: 386, endPoint x: 291, endPoint y: 374, distance: 42.3
click at [291, 374] on p "Esmaspäeva õhtuks ei olnud keegi mulle [PERSON_NAME]. Helistasin ise teie klien…" at bounding box center [514, 366] width 532 height 52
click at [291, 373] on p "Esmaspäeva õhtuks ei olnud keegi mulle [PERSON_NAME]. Helistasin ise teie klien…" at bounding box center [514, 366] width 532 height 52
drag, startPoint x: 291, startPoint y: 373, endPoint x: 336, endPoint y: 384, distance: 46.0
click at [336, 384] on p "Esmaspäeva õhtuks ei olnud keegi mulle [PERSON_NAME]. Helistasin ise teie klien…" at bounding box center [514, 366] width 532 height 52
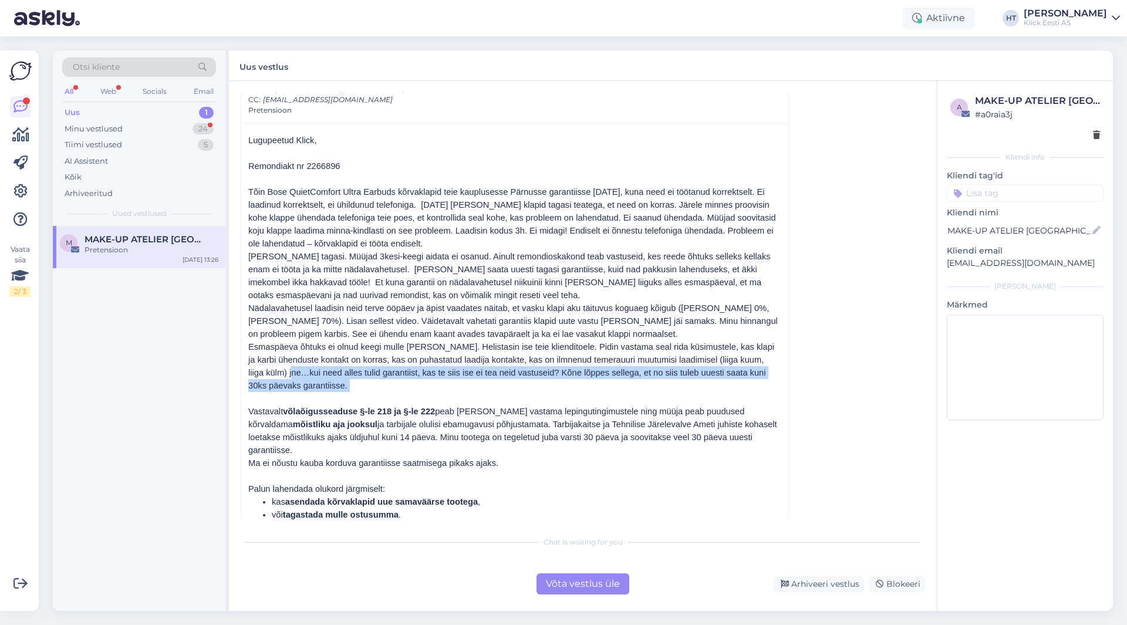
click at [336, 384] on p "Esmaspäeva õhtuks ei olnud keegi mulle [PERSON_NAME]. Helistasin ise teie klien…" at bounding box center [514, 366] width 532 height 52
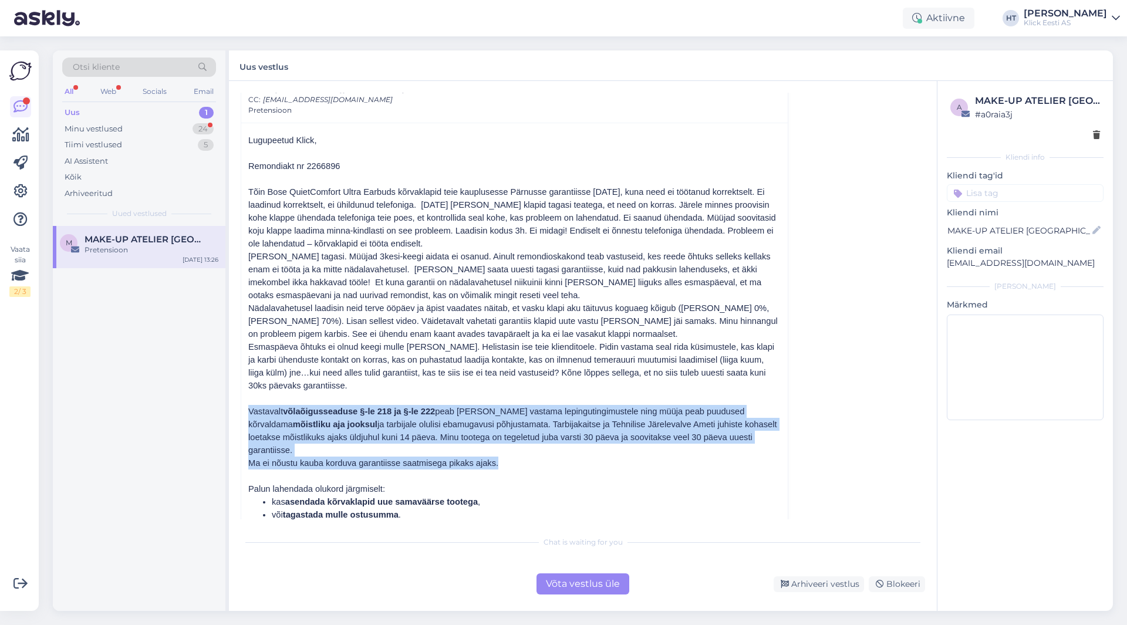
drag, startPoint x: 245, startPoint y: 411, endPoint x: 772, endPoint y: 454, distance: 528.8
click at [772, 454] on div "Lugupeetud Klick, Remondiakt nr 2266896 Tõin Bose QuietComfort Ultra Earbuds kõ…" at bounding box center [514, 377] width 546 height 509
click at [525, 457] on p "Ma ei nõustu kauba korduva garantiisse saatmisega pikaks ajaks." at bounding box center [514, 463] width 532 height 13
drag, startPoint x: 510, startPoint y: 451, endPoint x: 243, endPoint y: 410, distance: 270.3
click at [243, 410] on div "Lugupeetud Klick, Remondiakt nr 2266896 Tõin Bose QuietComfort Ultra Earbuds kõ…" at bounding box center [514, 377] width 546 height 509
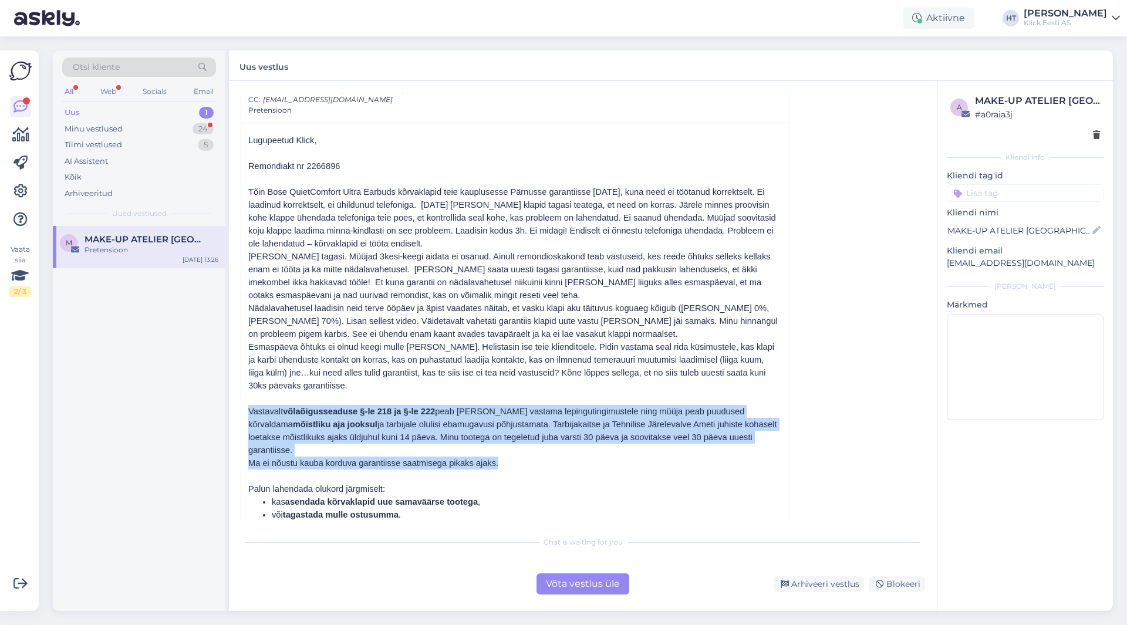
click at [245, 410] on div "Lugupeetud Klick, Remondiakt nr 2266896 Tõin Bose QuietComfort Ultra Earbuds kõ…" at bounding box center [514, 377] width 546 height 509
drag, startPoint x: 248, startPoint y: 410, endPoint x: 580, endPoint y: 450, distance: 334.6
click at [580, 450] on div "Lugupeetud Klick, Remondiakt nr 2266896 Tõin Bose QuietComfort Ultra Earbuds kõ…" at bounding box center [514, 379] width 532 height 491
click at [525, 457] on p "Ma ei nõustu kauba korduva garantiisse saatmisega pikaks ajaks." at bounding box center [514, 463] width 532 height 13
drag, startPoint x: 498, startPoint y: 455, endPoint x: 244, endPoint y: 408, distance: 259.0
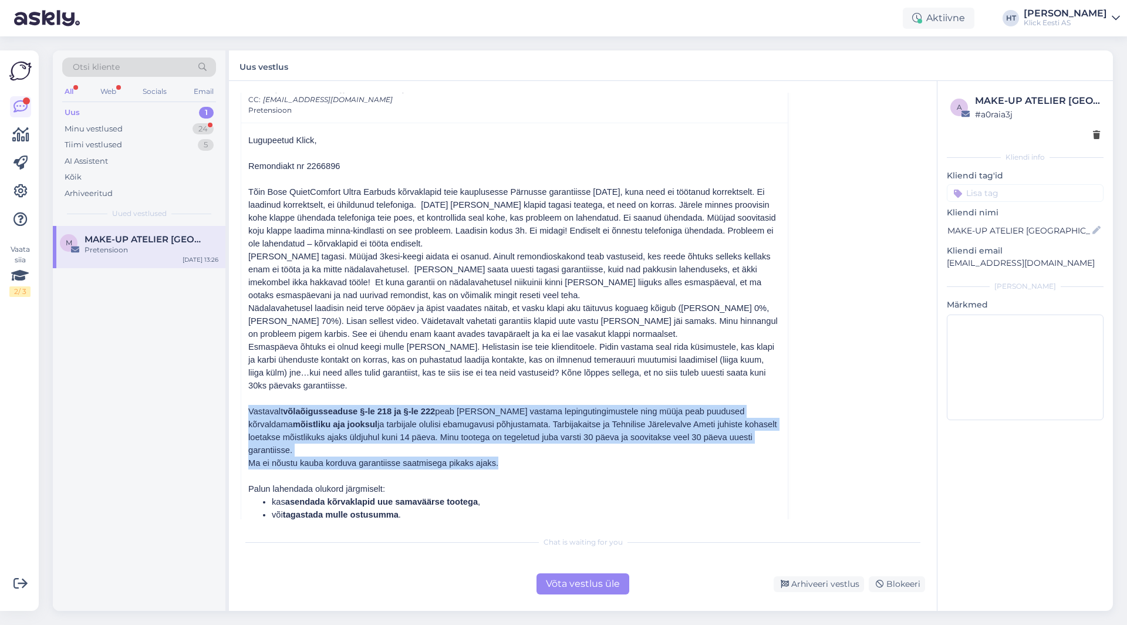
click at [244, 408] on div "Lugupeetud Klick, Remondiakt nr 2266896 Tõin Bose QuietComfort Ultra Earbuds kõ…" at bounding box center [514, 377] width 546 height 509
click at [245, 408] on div "Lugupeetud Klick, Remondiakt nr 2266896 Tõin Bose QuietComfort Ultra Earbuds kõ…" at bounding box center [514, 377] width 546 height 509
drag, startPoint x: 246, startPoint y: 408, endPoint x: 515, endPoint y: 456, distance: 272.4
click at [515, 456] on div "Lugupeetud Klick, Remondiakt nr 2266896 Tõin Bose QuietComfort Ultra Earbuds kõ…" at bounding box center [514, 377] width 546 height 509
click at [511, 457] on p "Ma ei nõustu kauba korduva garantiisse saatmisega pikaks ajaks." at bounding box center [514, 463] width 532 height 13
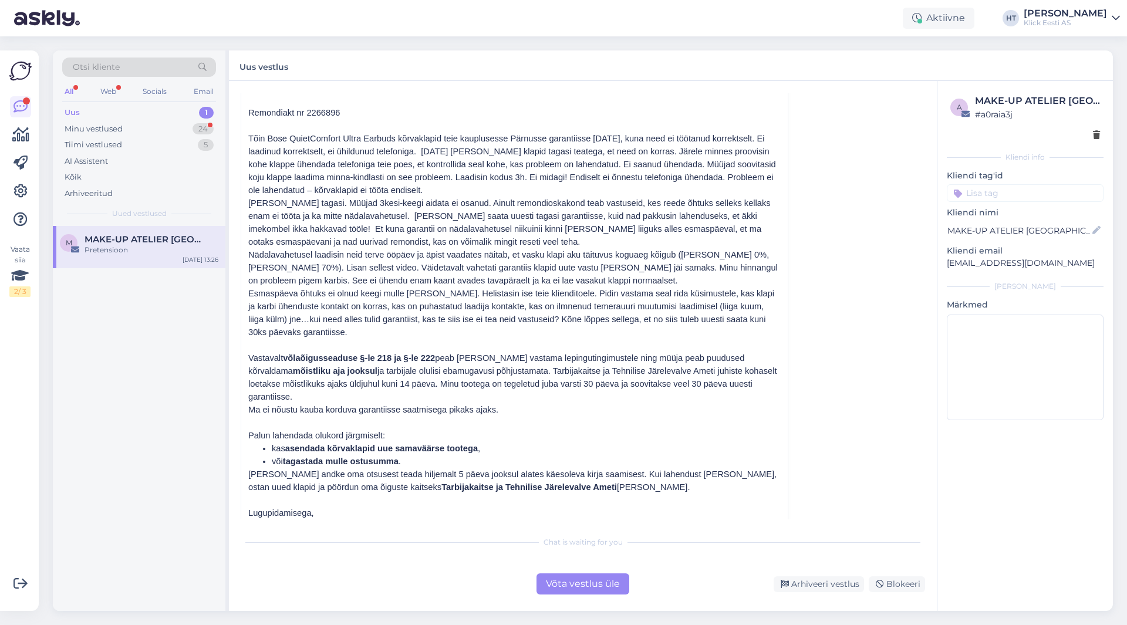
scroll to position [165, 0]
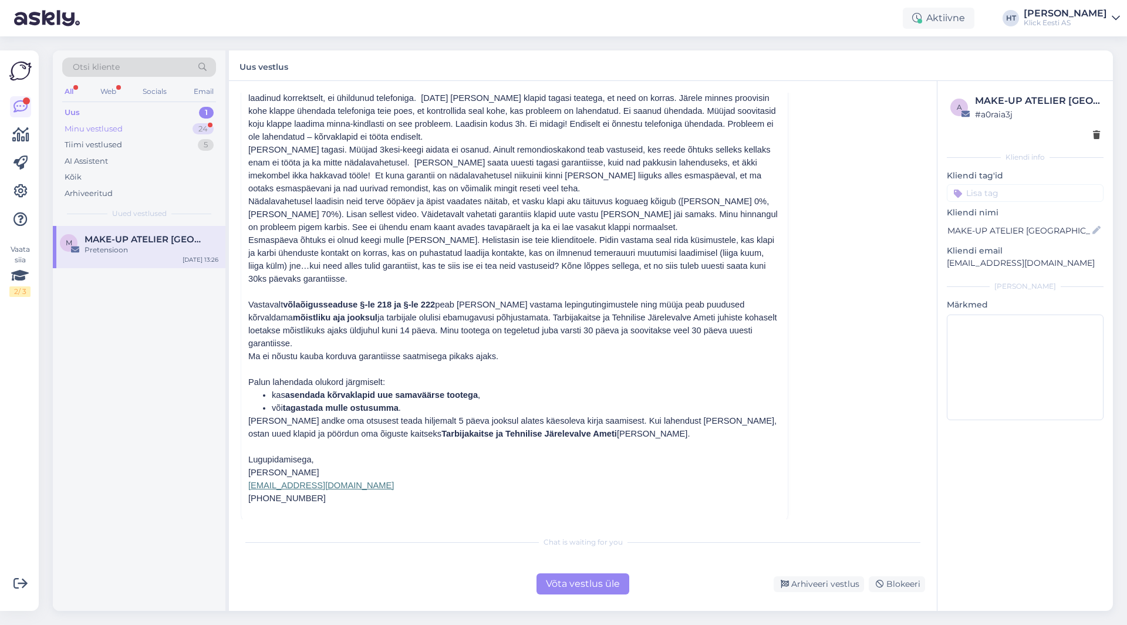
click at [188, 127] on div "Minu vestlused 24" at bounding box center [139, 129] width 154 height 16
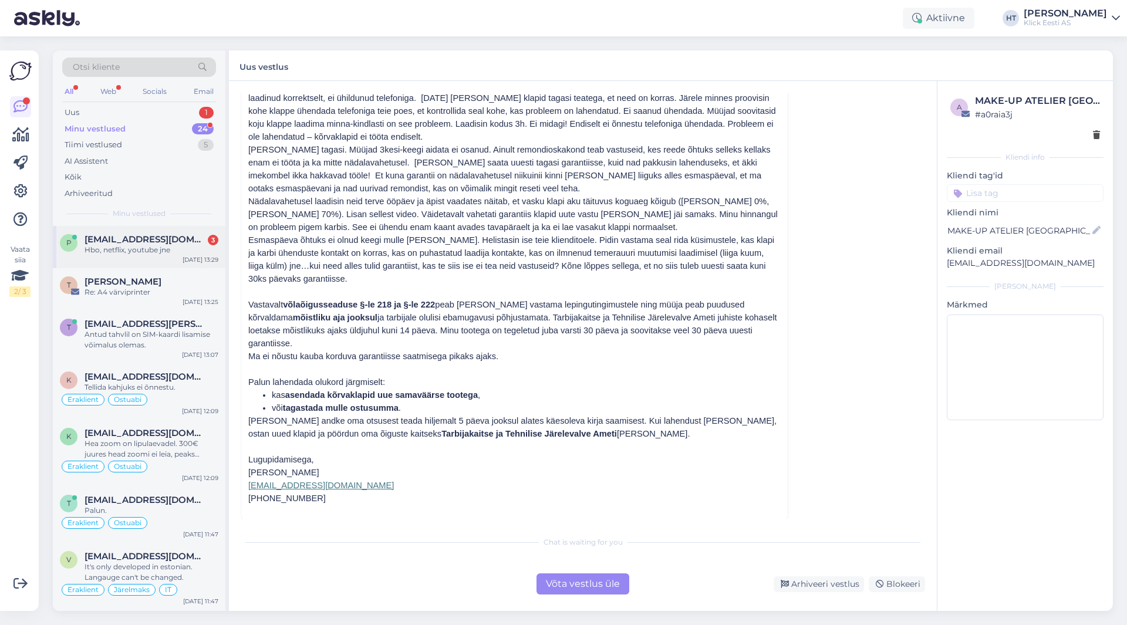
click at [188, 248] on div "Hbo, netflix, youtube jne" at bounding box center [152, 250] width 134 height 11
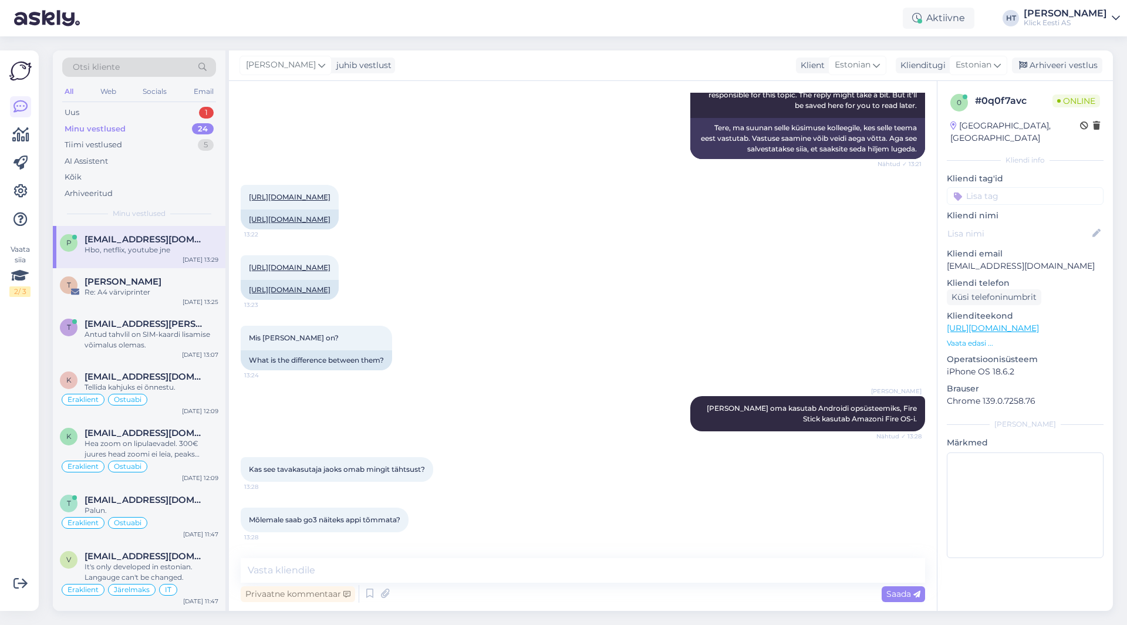
scroll to position [244, 0]
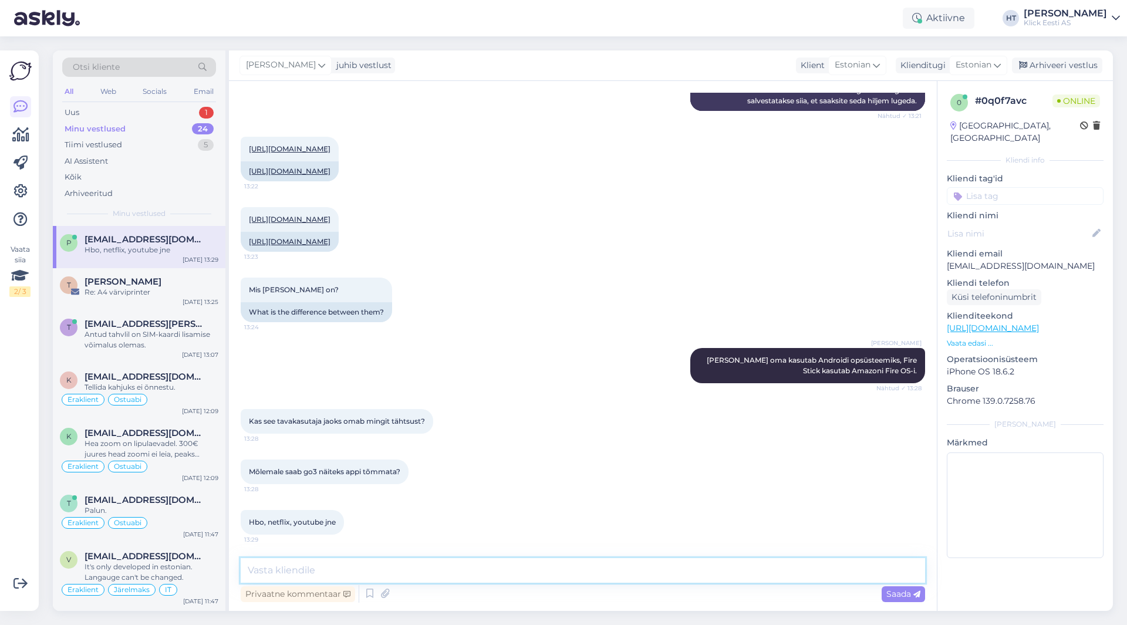
click at [487, 571] on textarea at bounding box center [583, 570] width 684 height 25
click at [450, 568] on textarea "Go3 töötaks Androidi peal. Fire OS" at bounding box center [583, 570] width 684 height 25
type textarea "Go3 töötaks Androidi peal. Fire OS ei tohiks seda toetada."
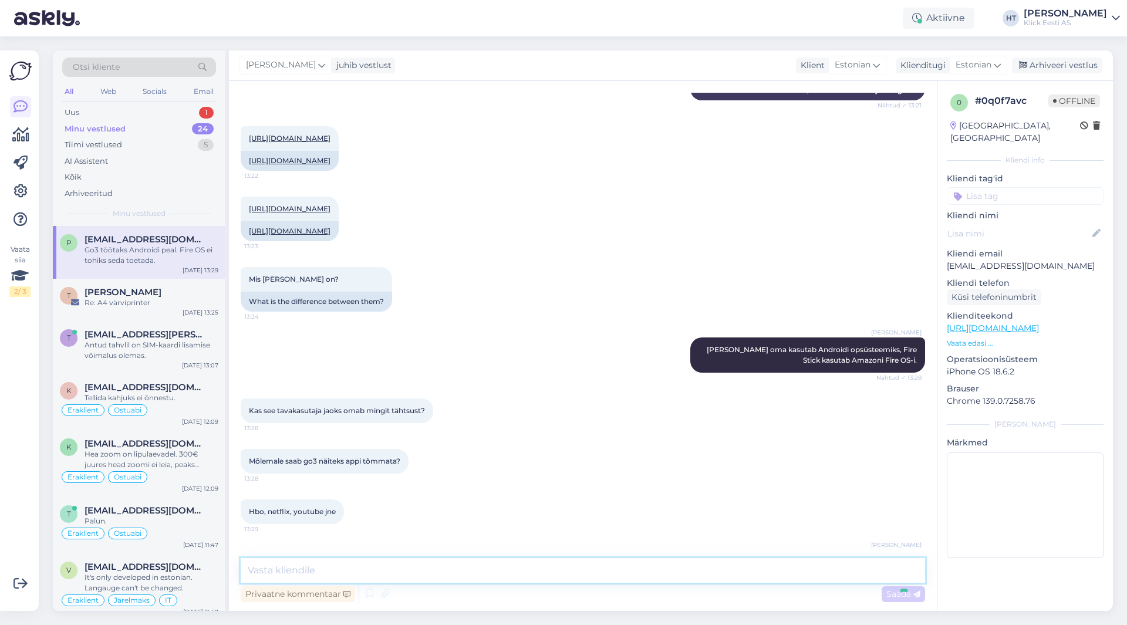
scroll to position [294, 0]
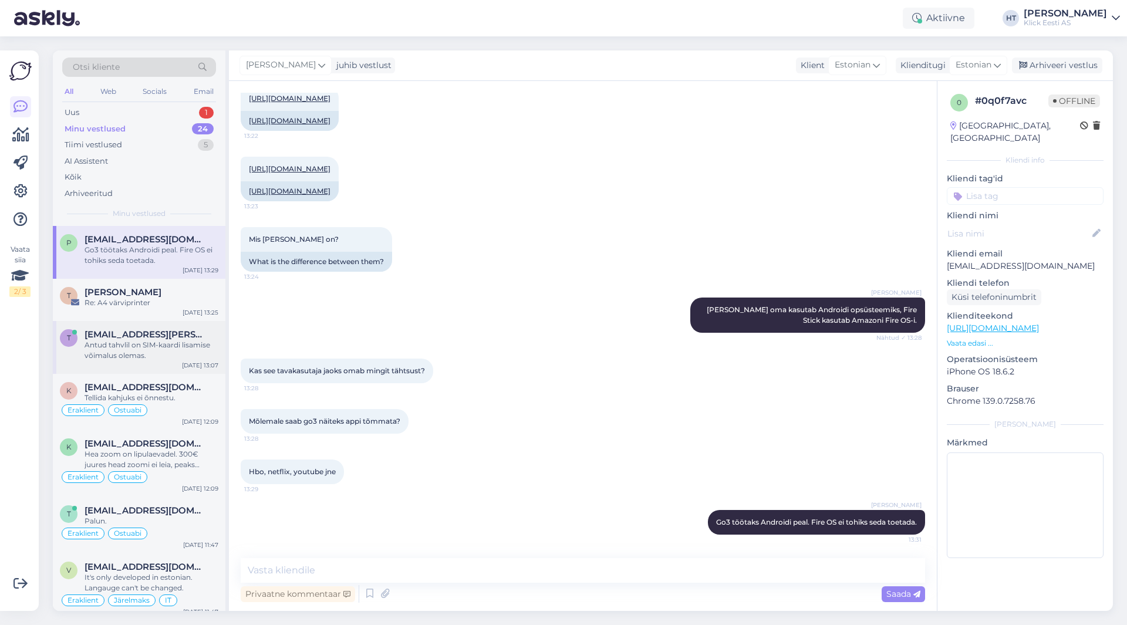
click at [166, 363] on div "t [EMAIL_ADDRESS][PERSON_NAME][DOMAIN_NAME] Antud tahvlil on SIM-kaardi lisamis…" at bounding box center [139, 347] width 173 height 53
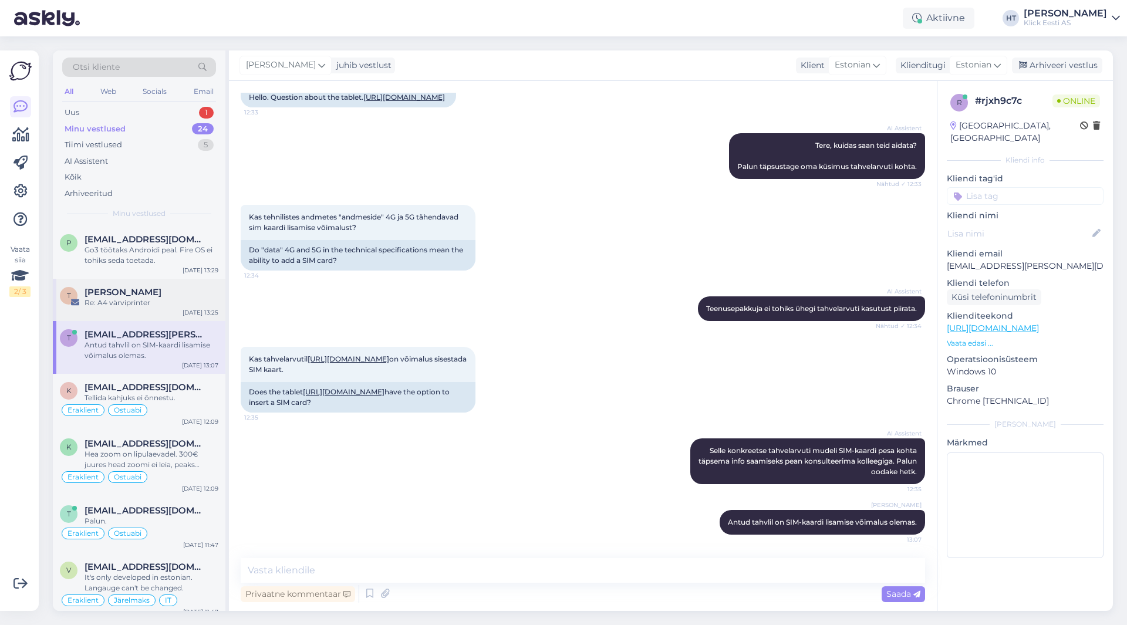
click at [182, 300] on div "Re: A4 värviprinter" at bounding box center [152, 303] width 134 height 11
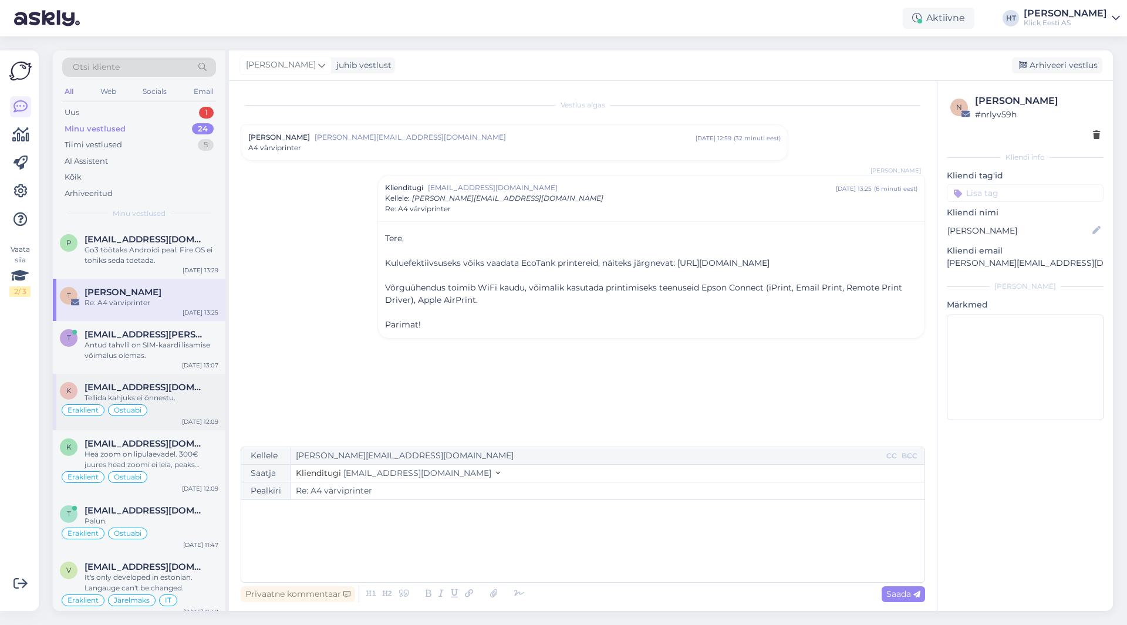
click at [116, 405] on div "Ostuabi" at bounding box center [127, 410] width 39 height 12
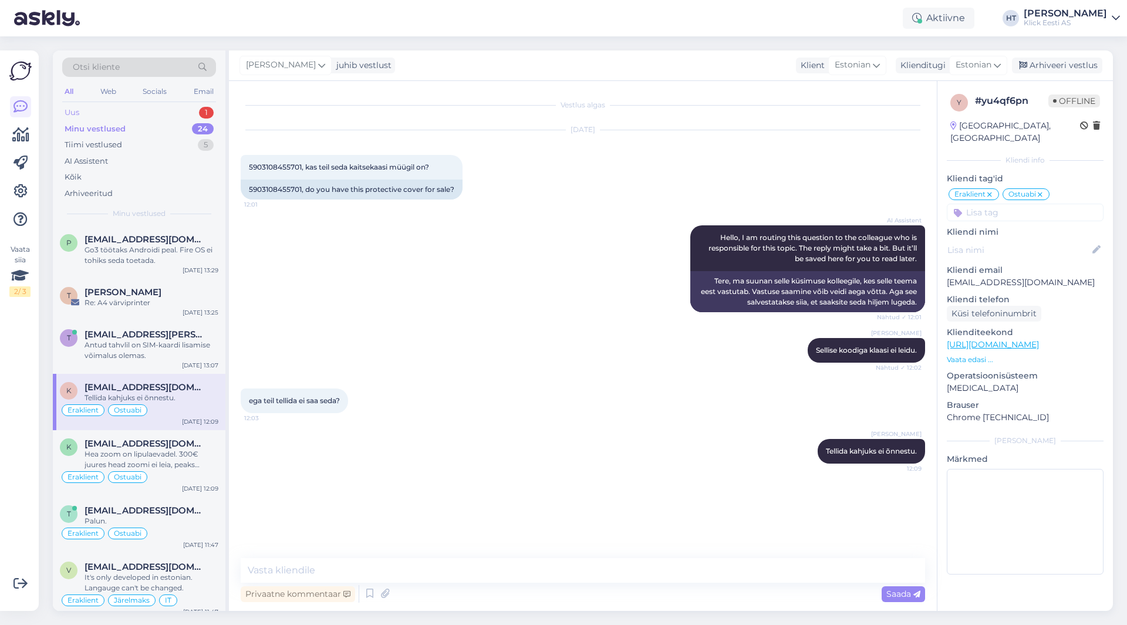
click at [207, 109] on div "1" at bounding box center [206, 113] width 15 height 12
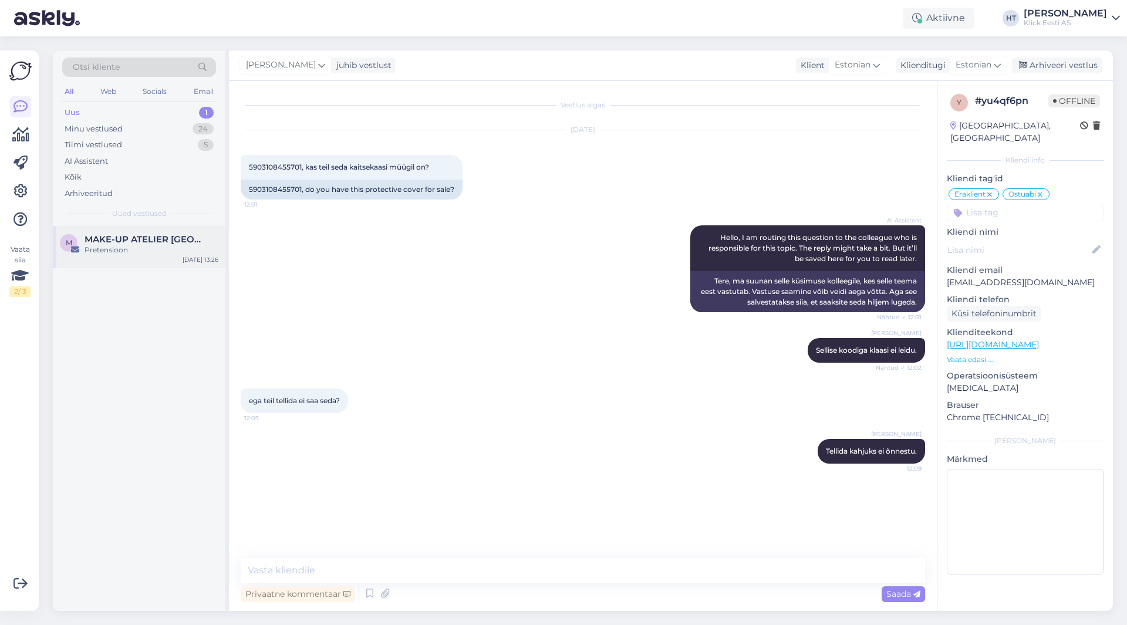
click at [180, 242] on span "MAKE-UP ATELIER [GEOGRAPHIC_DATA]" at bounding box center [146, 239] width 122 height 11
